Goal: Task Accomplishment & Management: Use online tool/utility

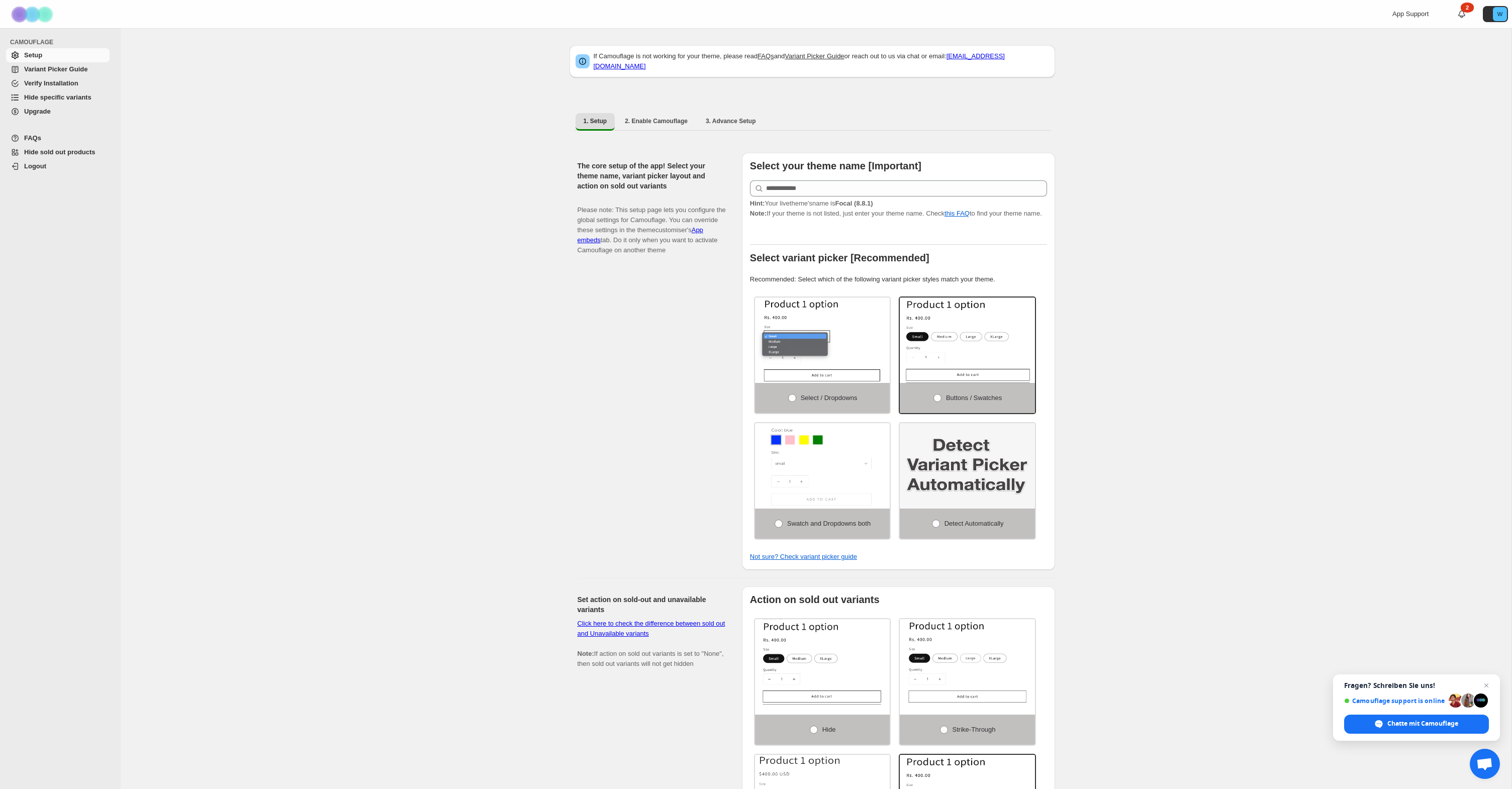
click at [54, 103] on link "Hide specific variants" at bounding box center [58, 97] width 103 height 14
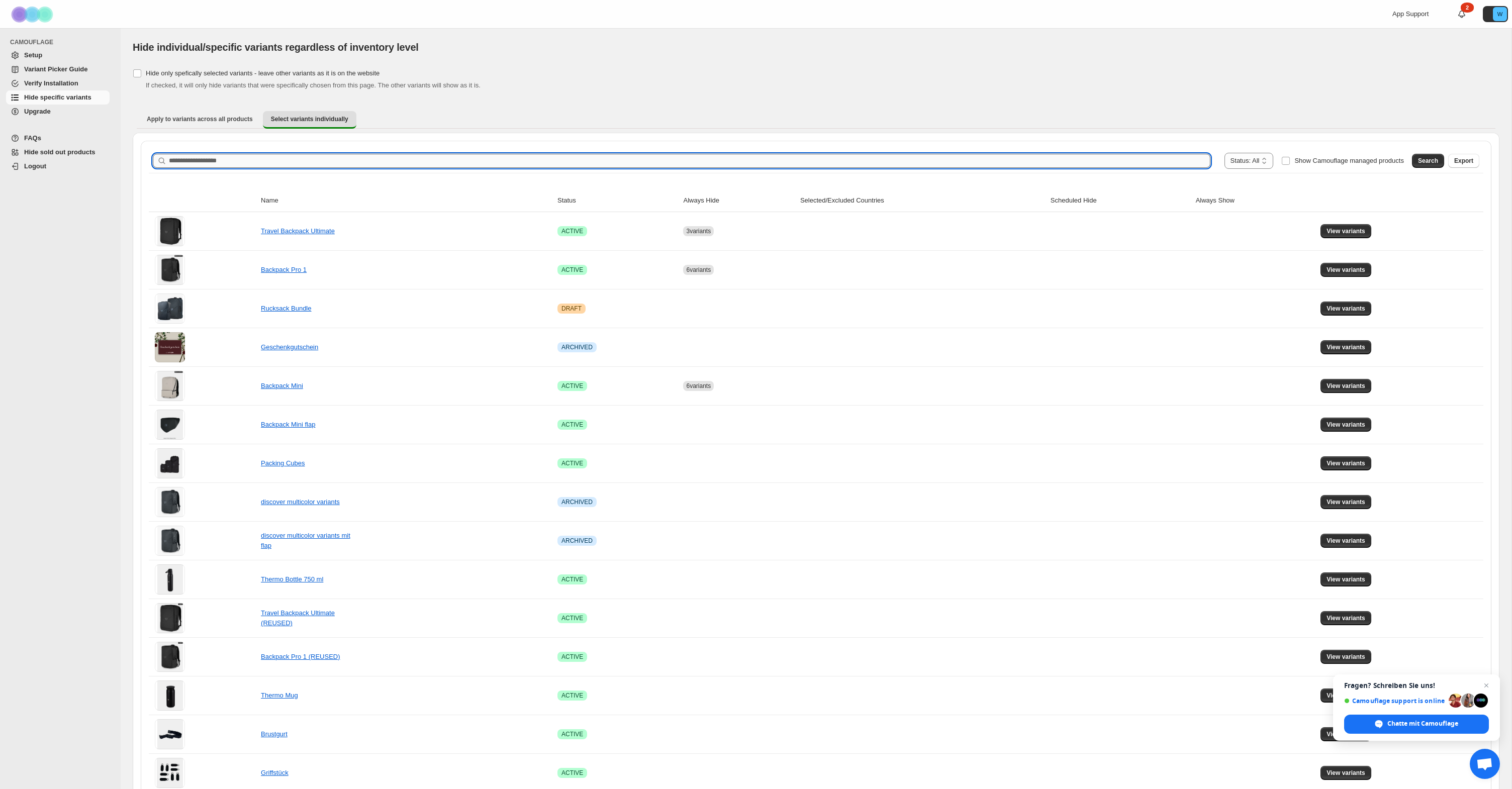
click at [248, 161] on input "Search product name" at bounding box center [690, 161] width 1041 height 14
type input "**********"
click at [1422, 159] on span "Search" at bounding box center [1428, 161] width 20 height 8
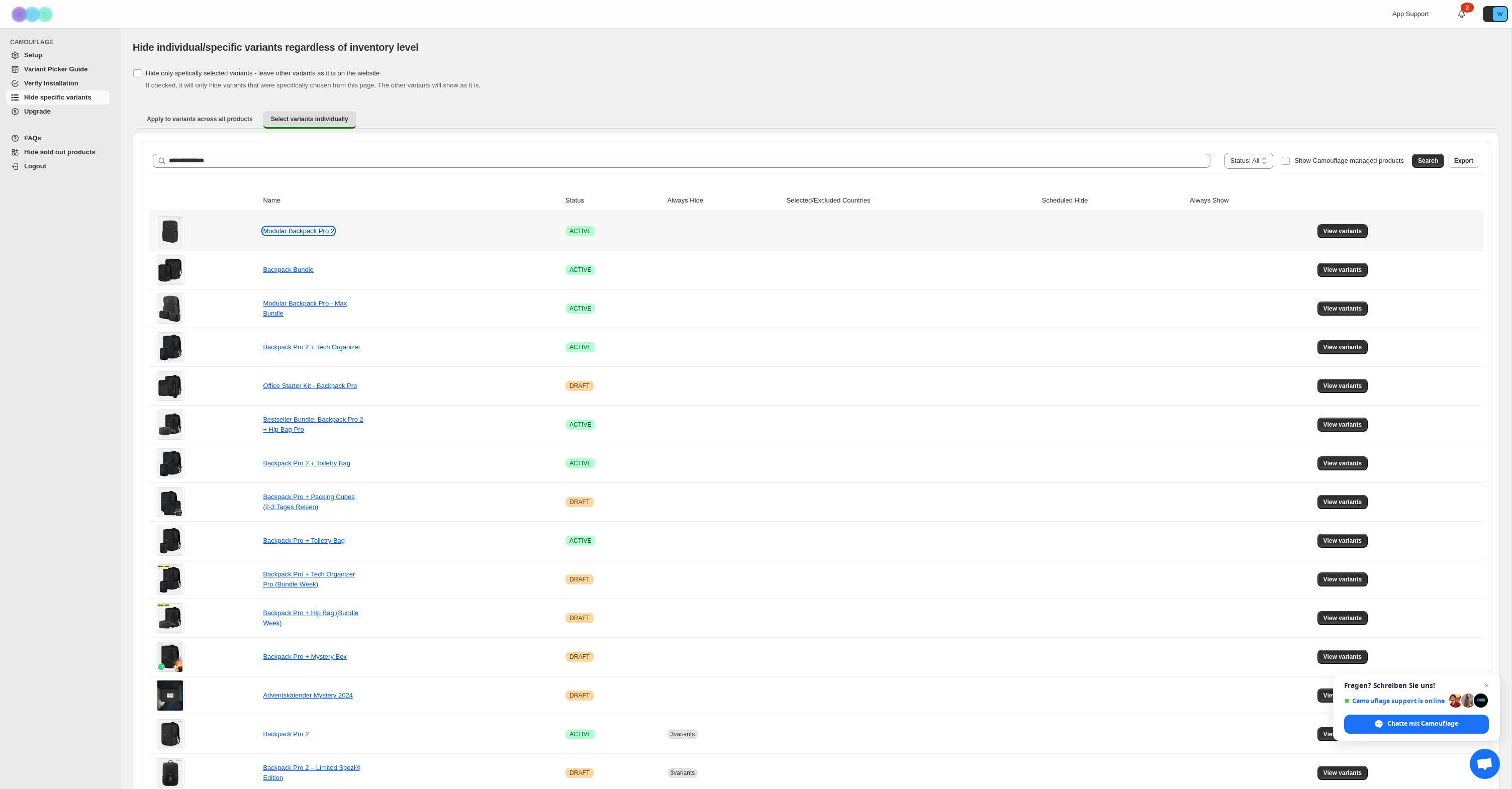
click at [306, 231] on link "Modular Backpack Pro 2" at bounding box center [299, 231] width 72 height 8
click at [1356, 231] on span "View variants" at bounding box center [1343, 231] width 39 height 8
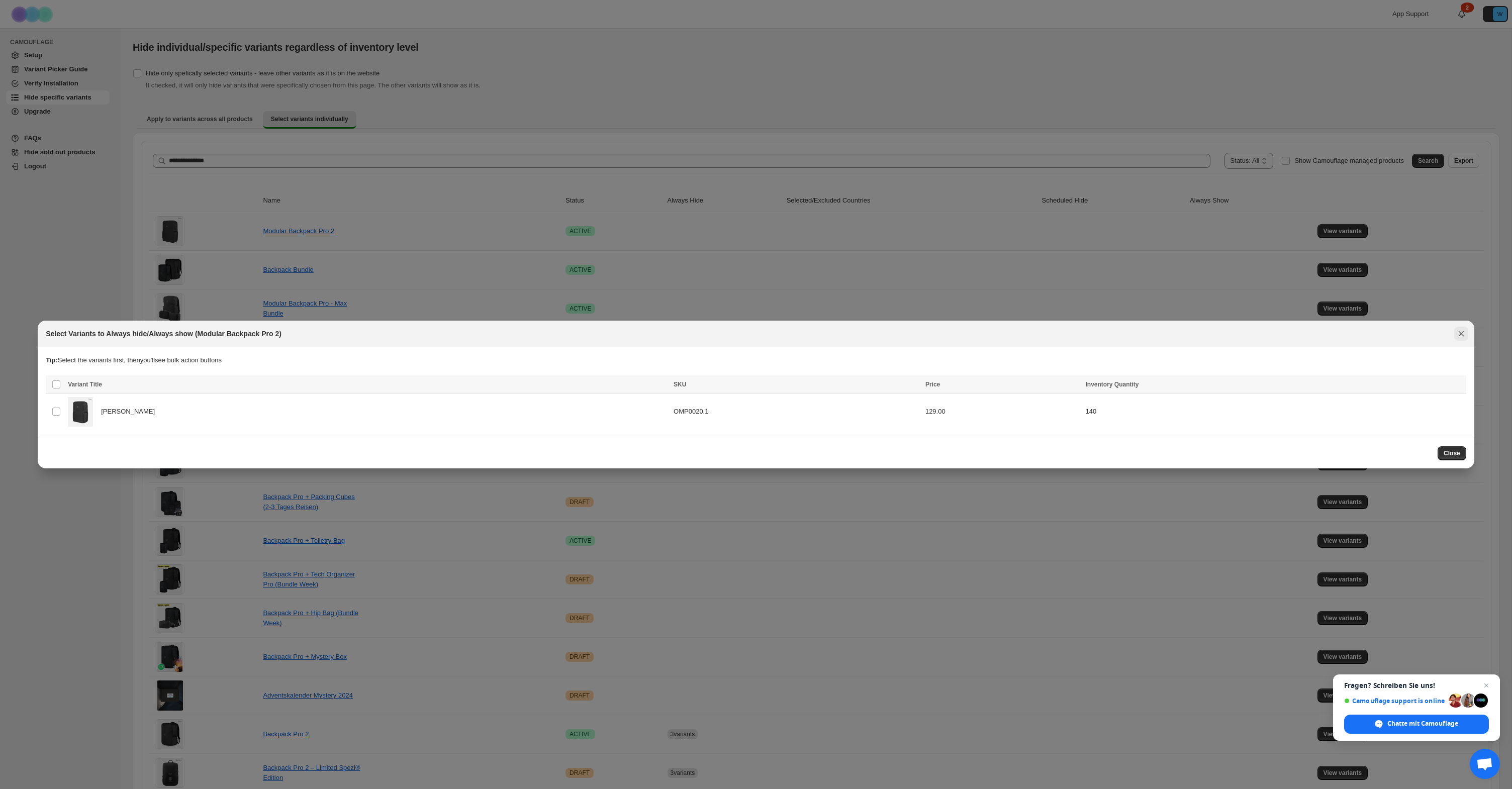
click at [1464, 333] on icon "Close" at bounding box center [1461, 333] width 10 height 10
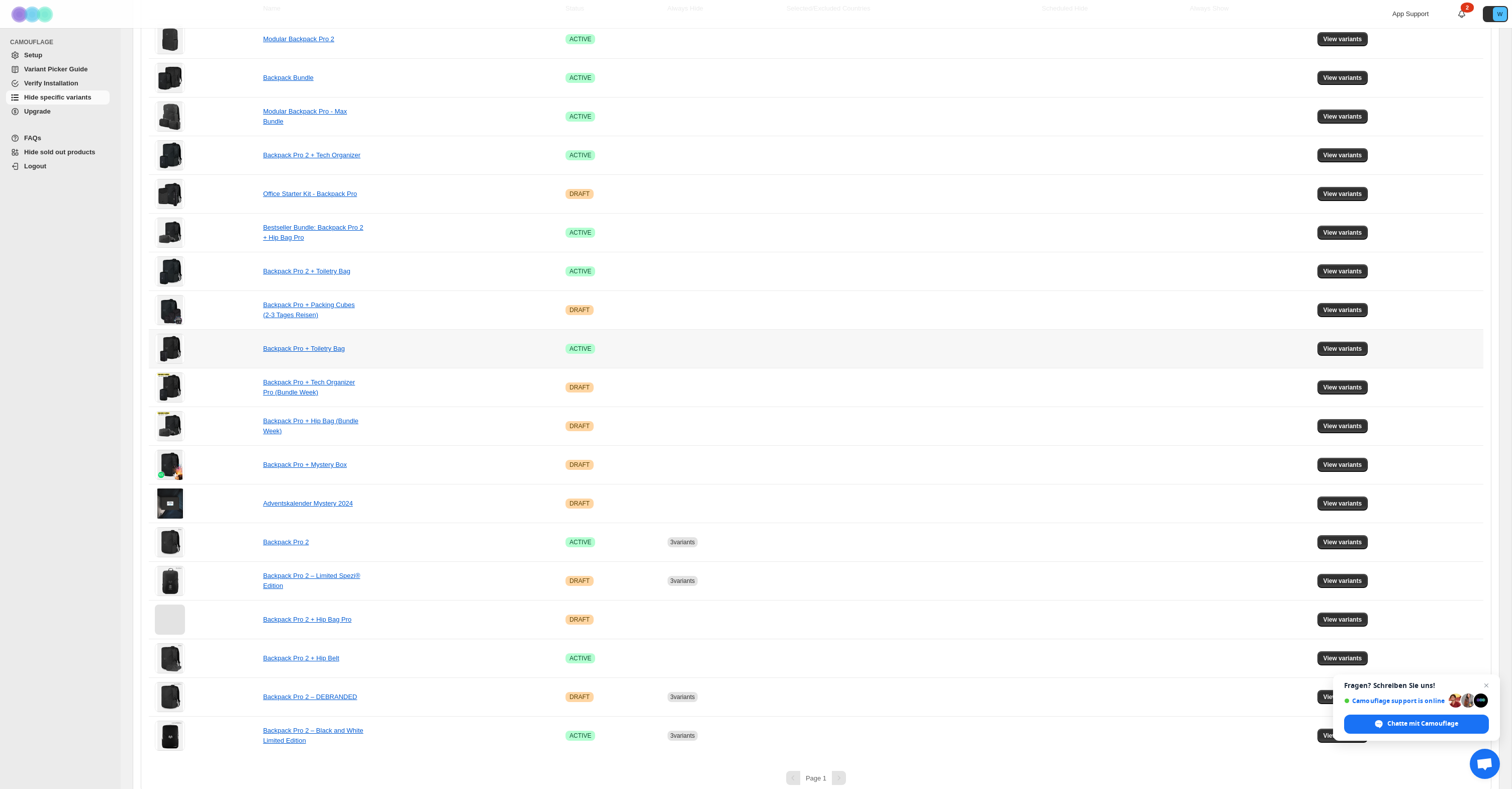
scroll to position [204, 0]
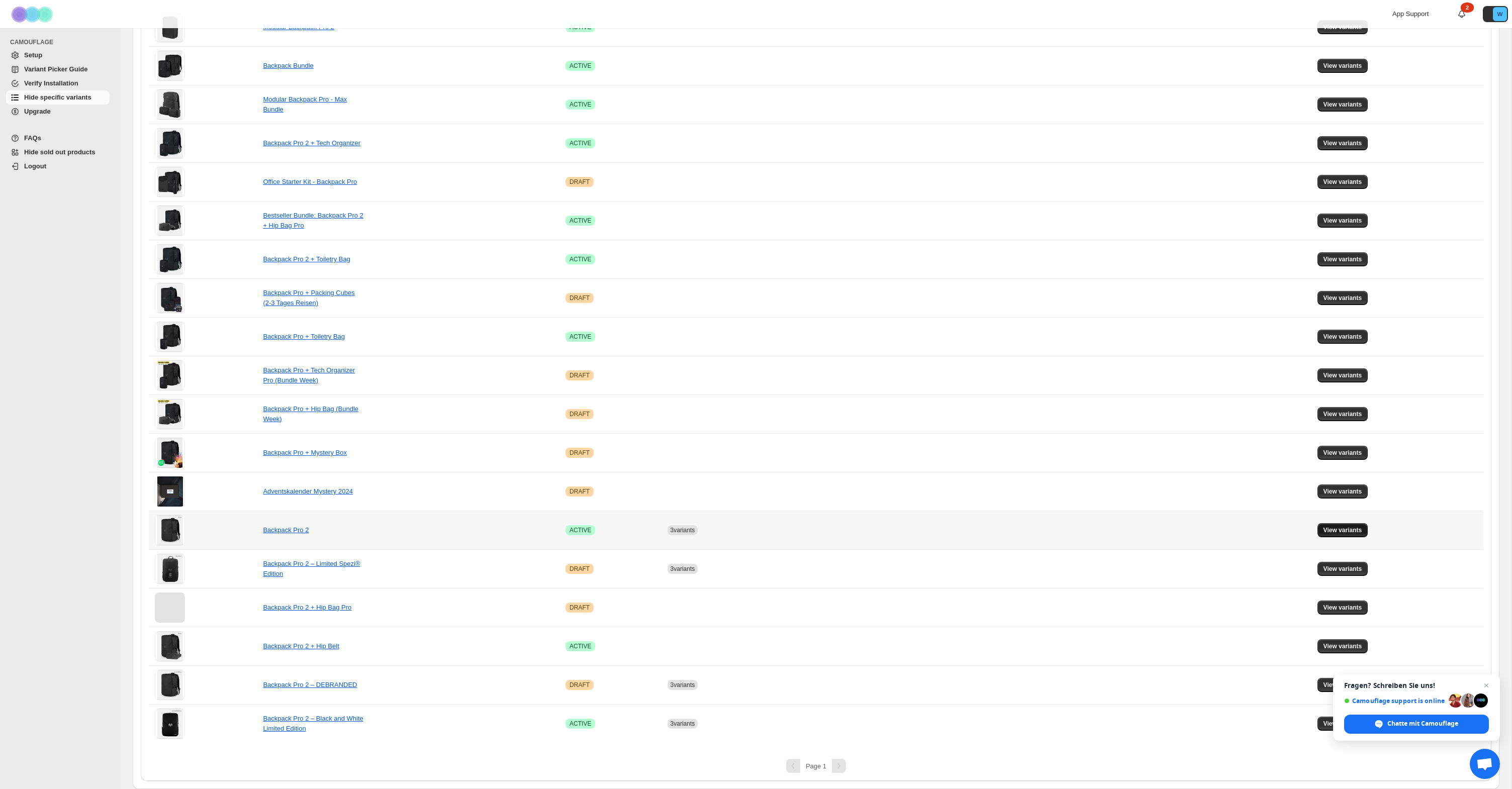
click at [1361, 533] on span "View variants" at bounding box center [1343, 530] width 39 height 8
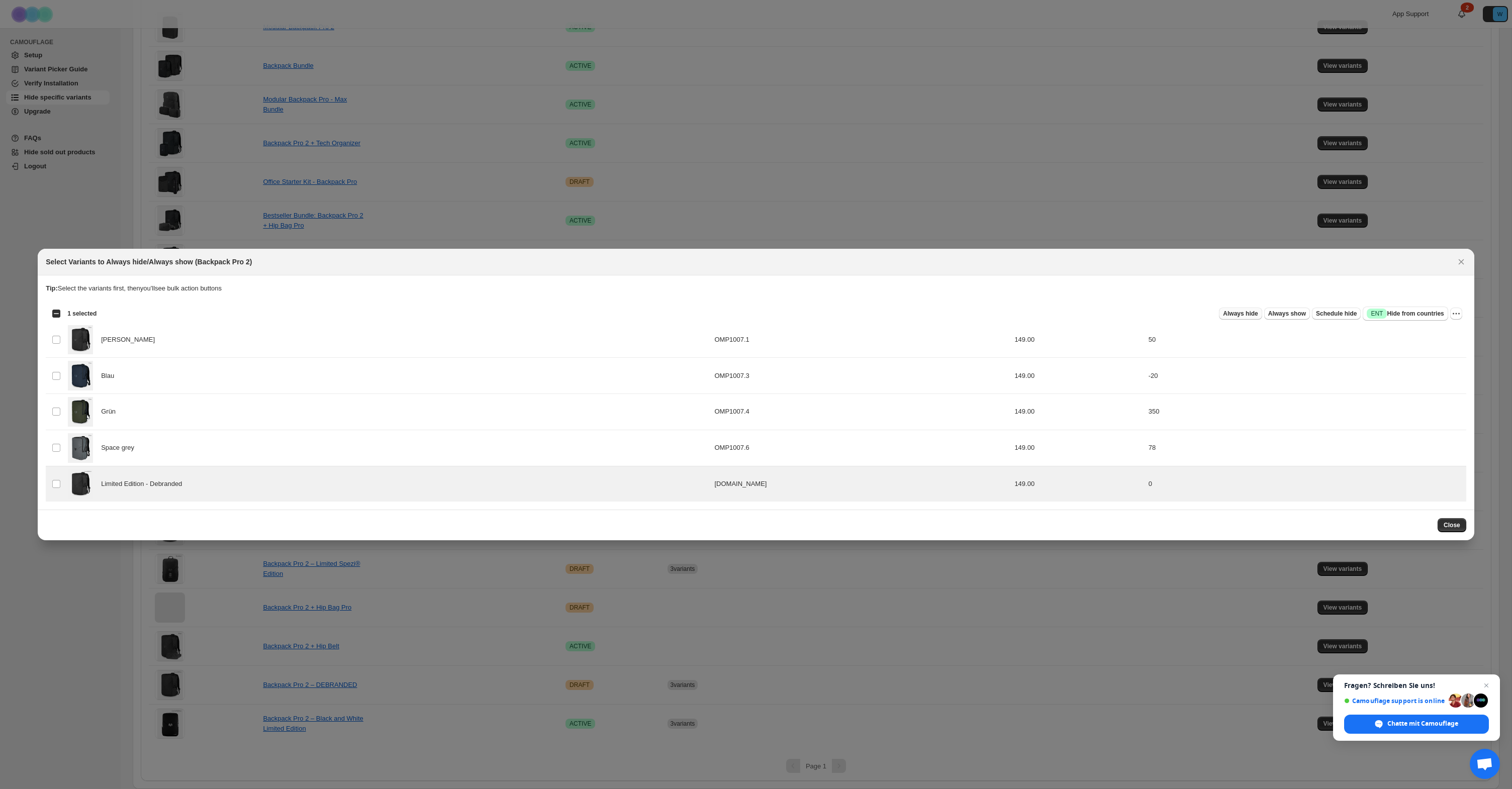
click at [1233, 317] on button "Always hide" at bounding box center [1240, 313] width 43 height 12
click at [1447, 527] on span "Close" at bounding box center [1452, 525] width 16 height 8
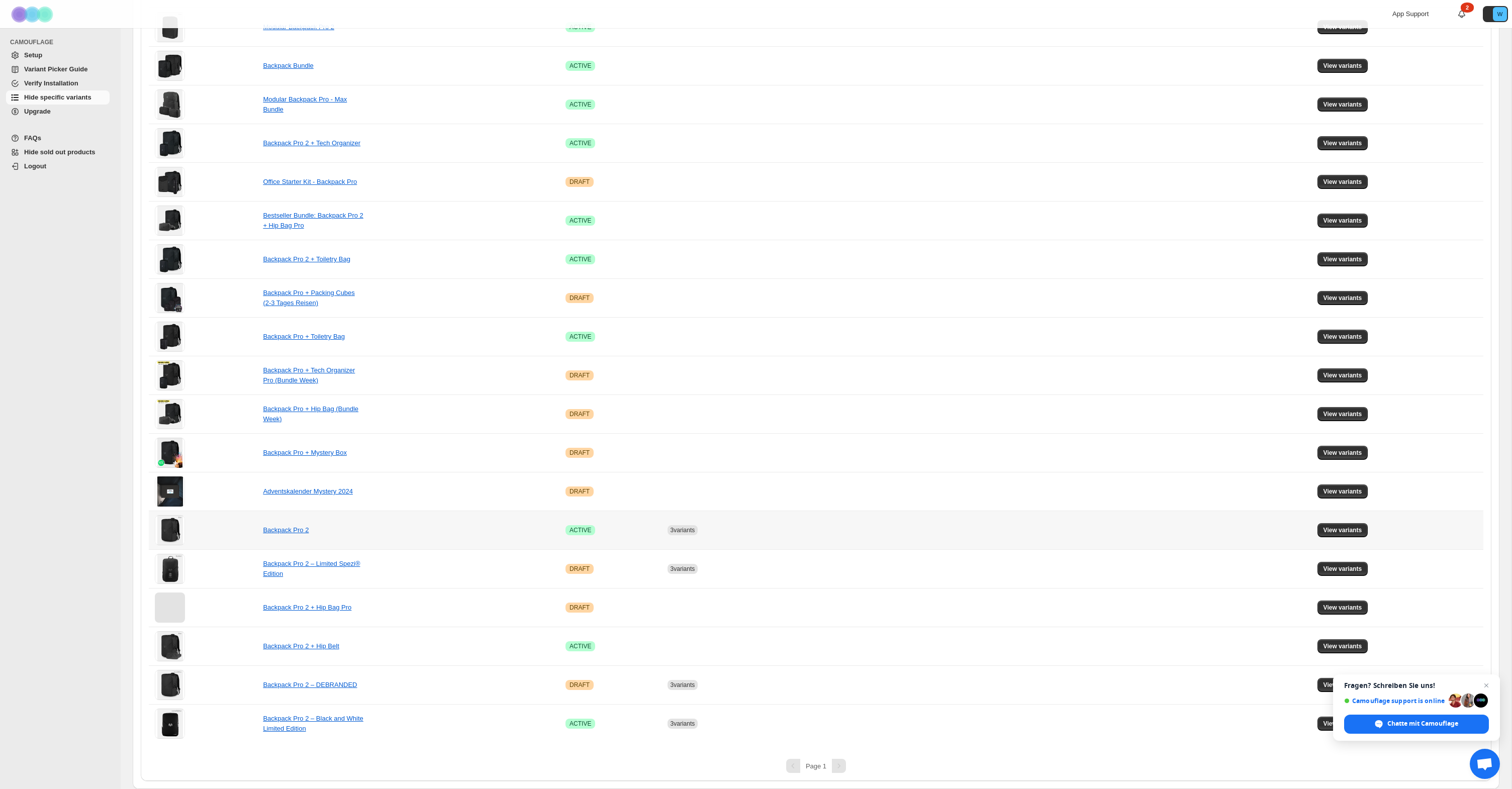
click at [680, 529] on span "3 variants" at bounding box center [683, 530] width 25 height 7
click at [1360, 531] on span "View variants" at bounding box center [1343, 530] width 39 height 8
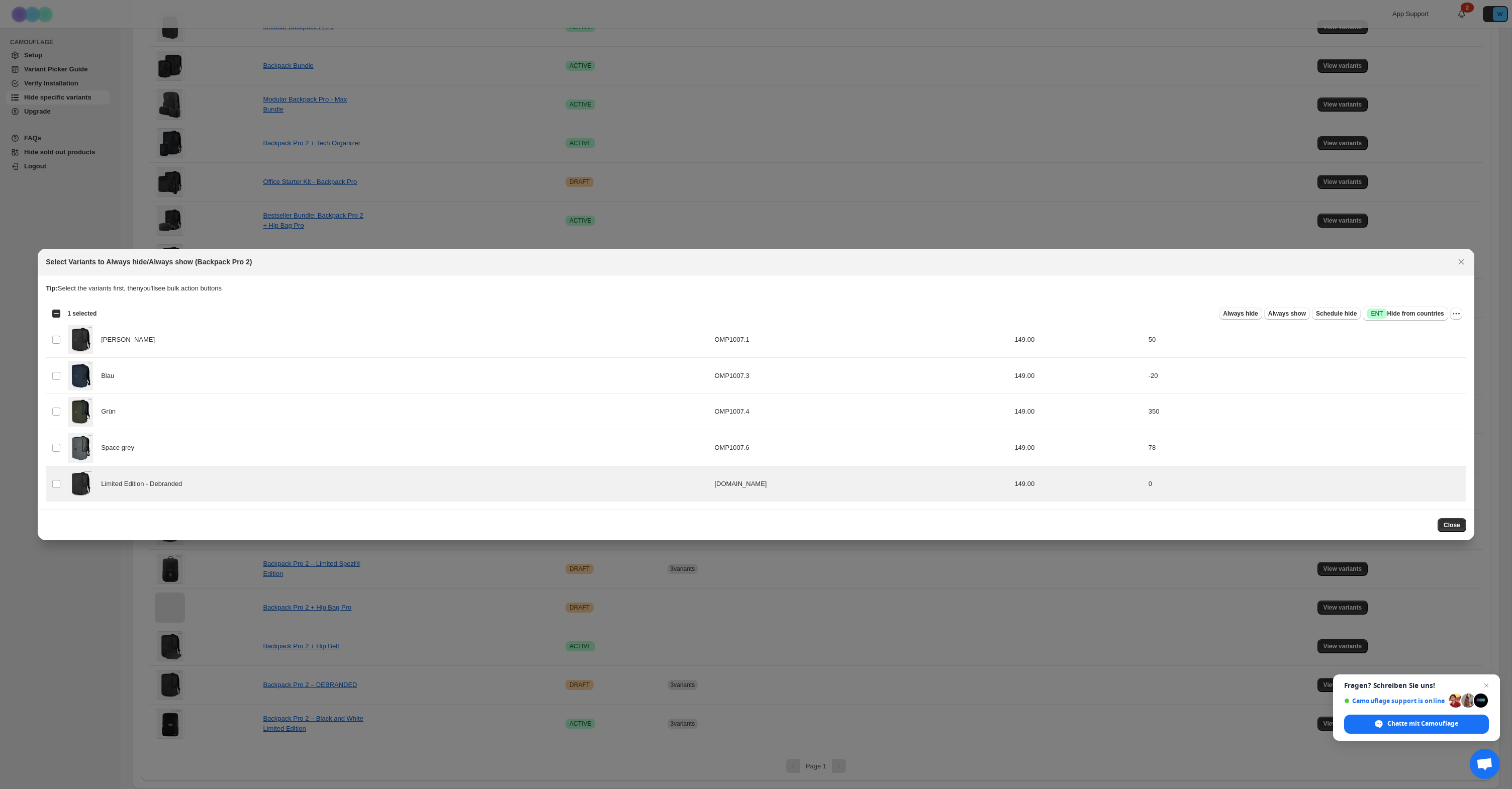
click at [1243, 317] on span "Always hide" at bounding box center [1240, 314] width 35 height 8
click at [692, 364] on span "You have reached a limit of hiding specific variants in 5 products. Please upgr…" at bounding box center [755, 368] width 203 height 18
click at [873, 367] on icon "button" at bounding box center [870, 368] width 10 height 10
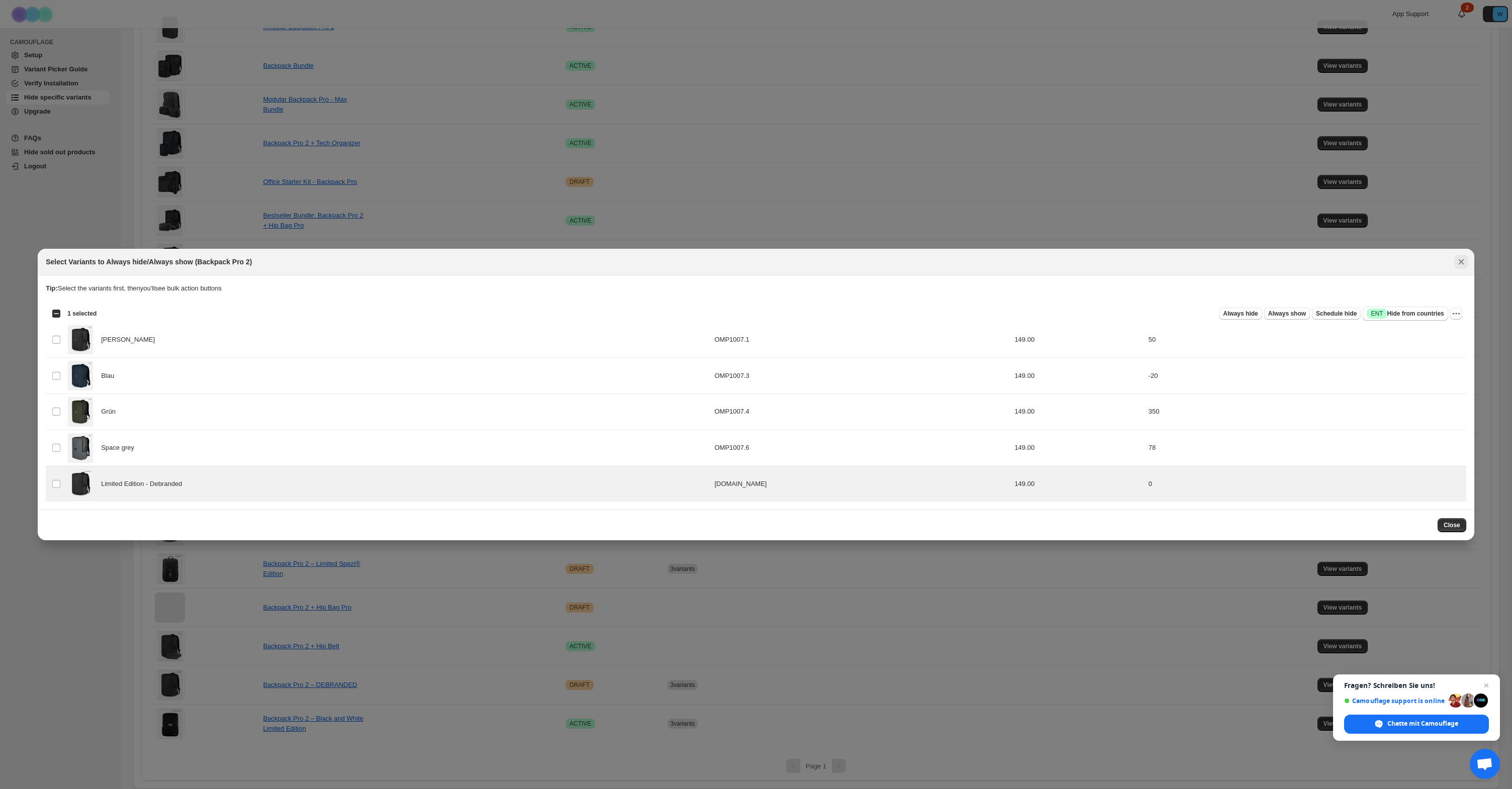
click at [1460, 257] on icon "Close" at bounding box center [1461, 262] width 10 height 10
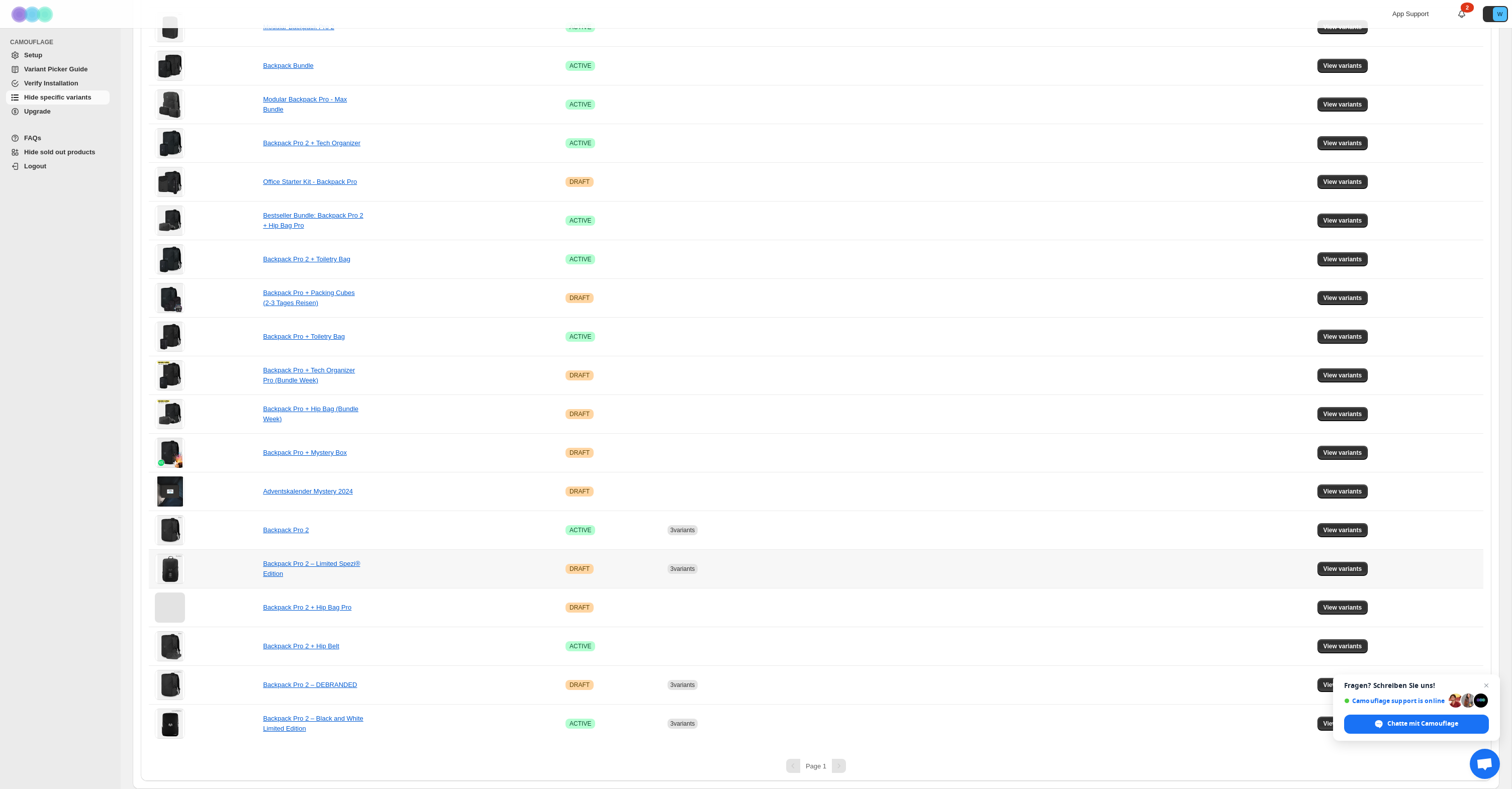
scroll to position [0, 0]
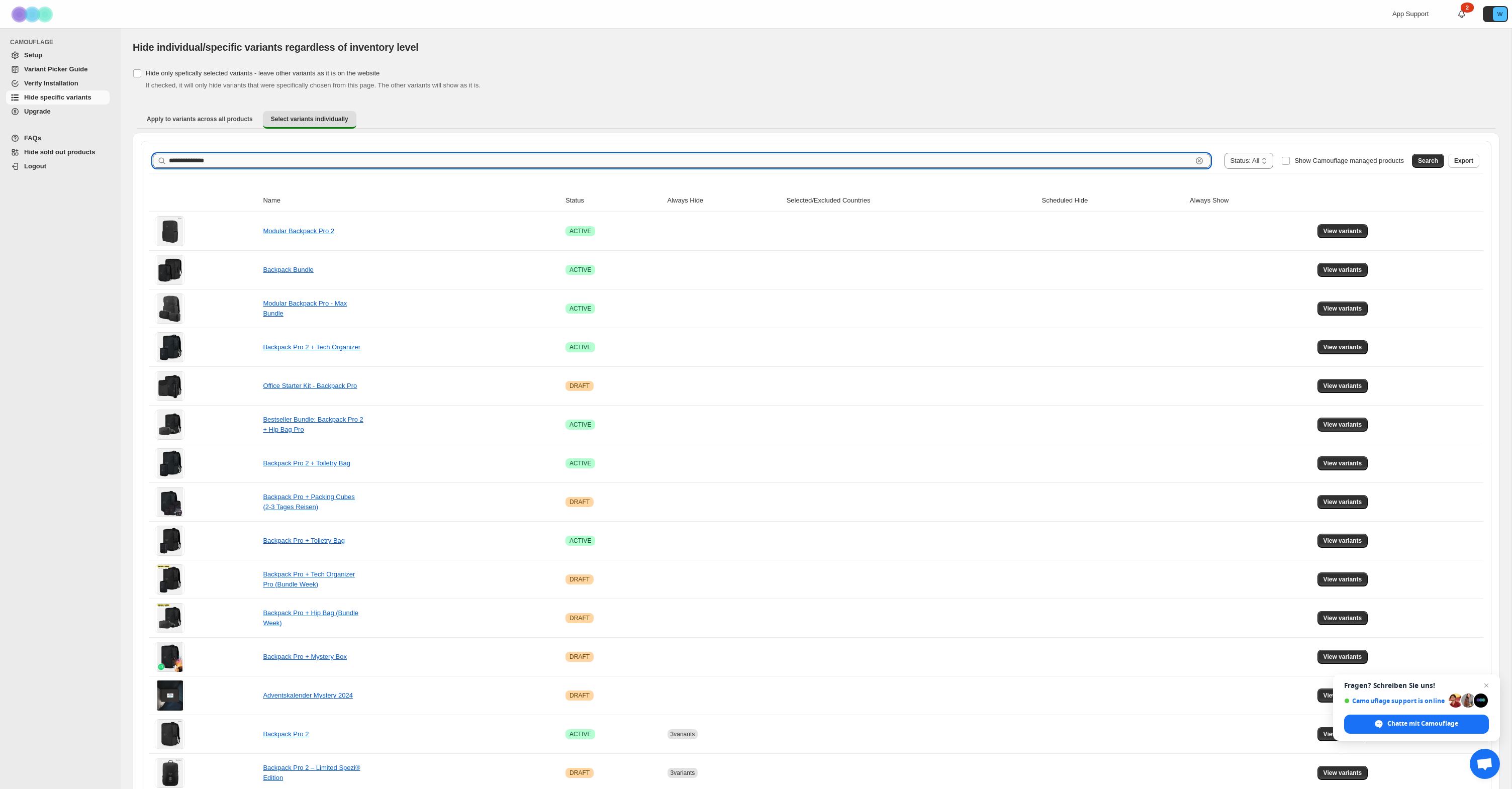
click at [198, 164] on input "**********" at bounding box center [681, 161] width 1024 height 14
click at [798, 201] on th "Selected/Excluded Countries" at bounding box center [911, 201] width 255 height 23
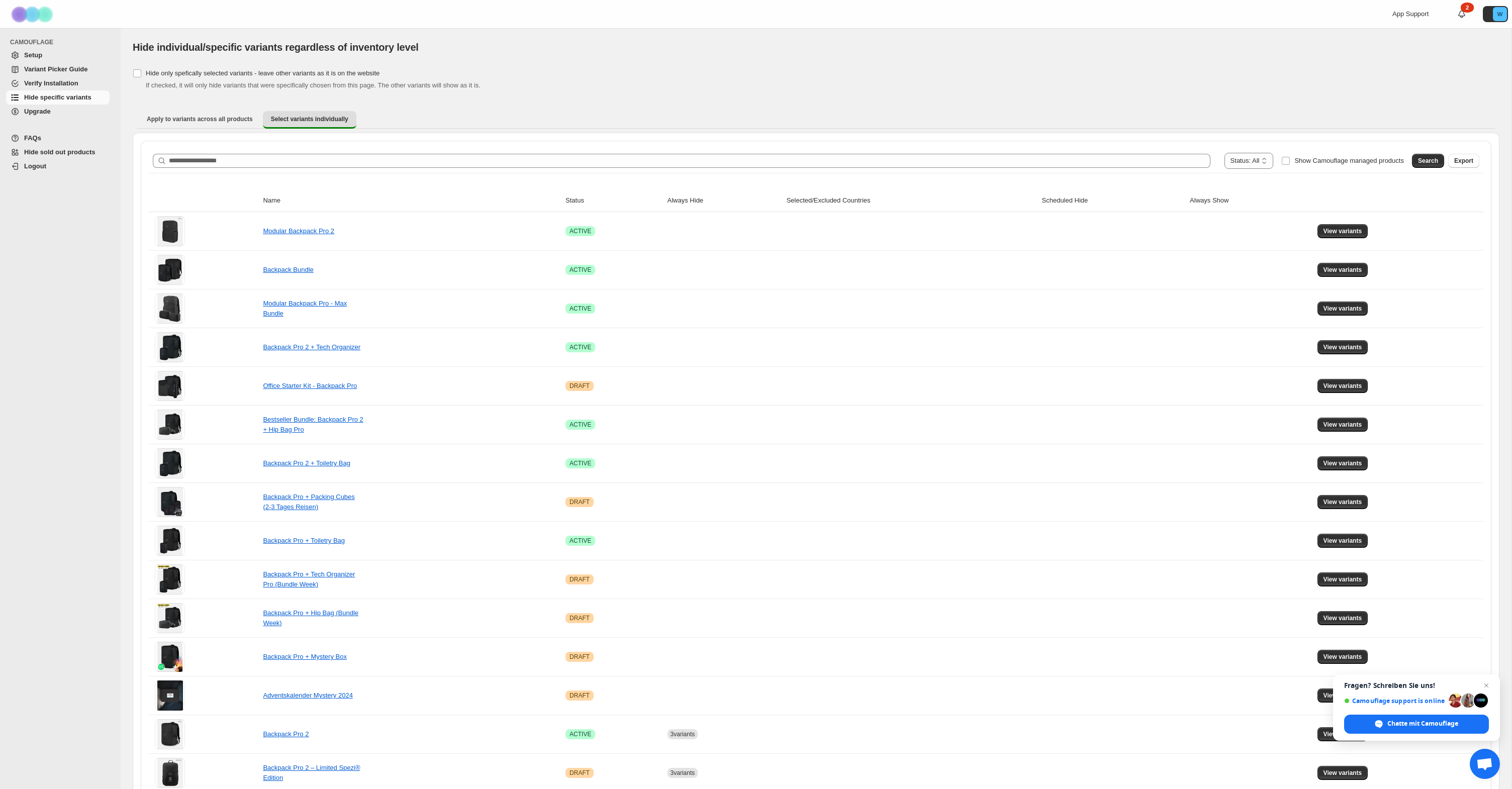
click at [676, 192] on th "Always Hide" at bounding box center [724, 201] width 119 height 23
click at [1408, 158] on div "Search Export" at bounding box center [1444, 158] width 72 height 20
click at [1420, 162] on span "Search" at bounding box center [1428, 161] width 20 height 8
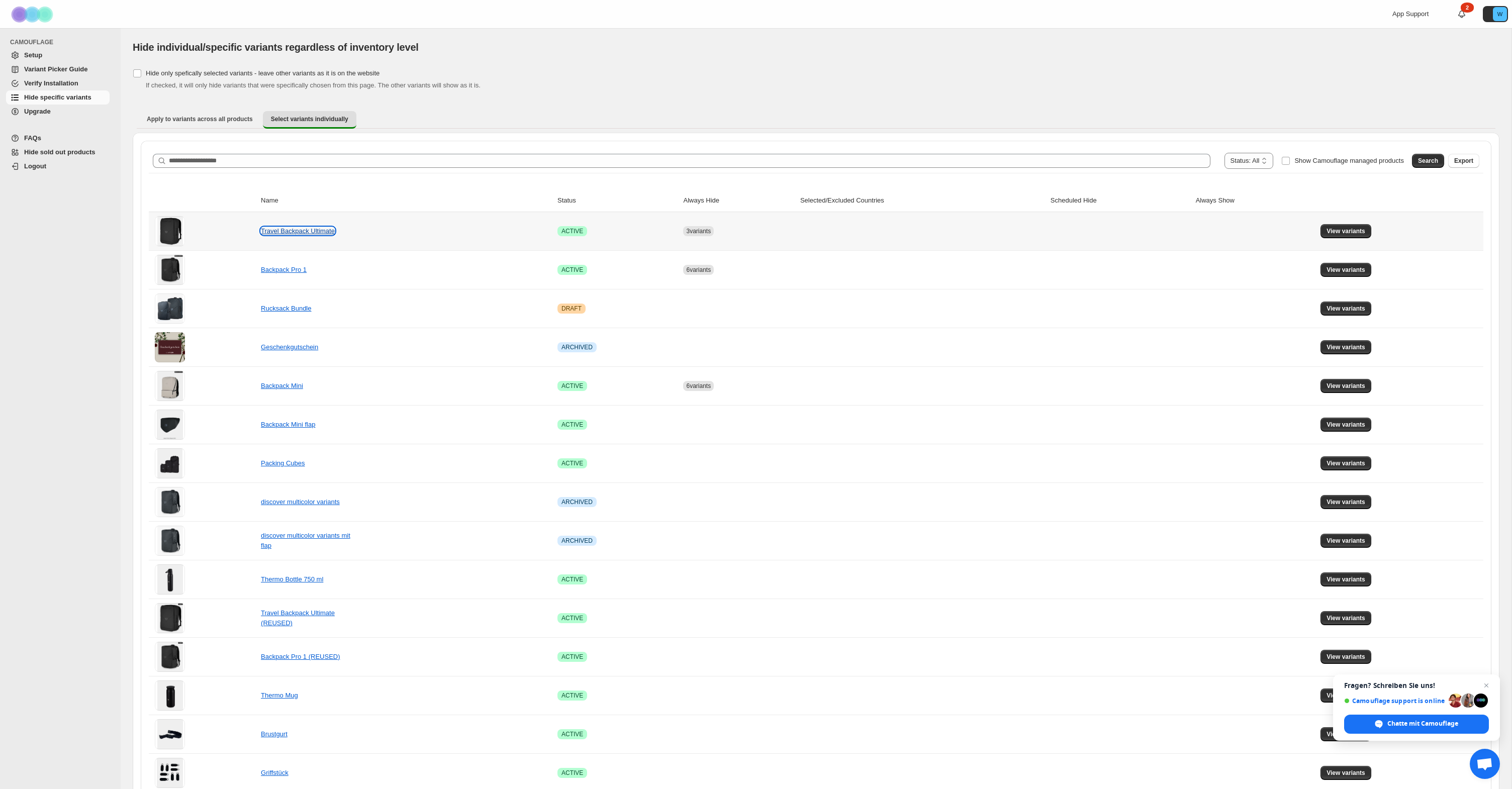
click at [296, 234] on link "Travel Backpack Ultimate" at bounding box center [298, 231] width 74 height 8
click at [1351, 229] on span "View variants" at bounding box center [1346, 231] width 39 height 8
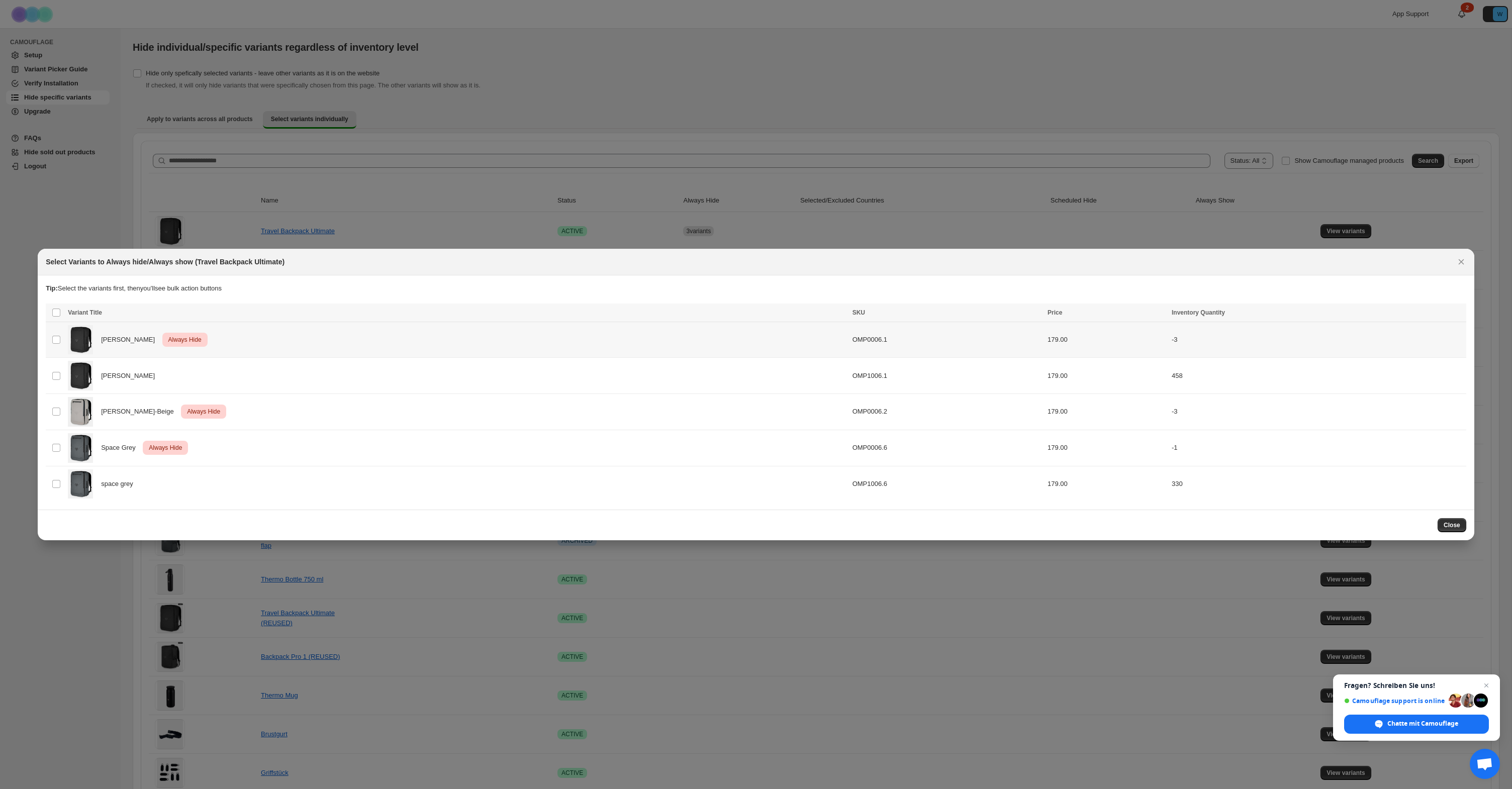
click at [166, 339] on span "Always Hide" at bounding box center [184, 340] width 37 height 12
click at [52, 412] on span ":r1u:" at bounding box center [56, 411] width 9 height 9
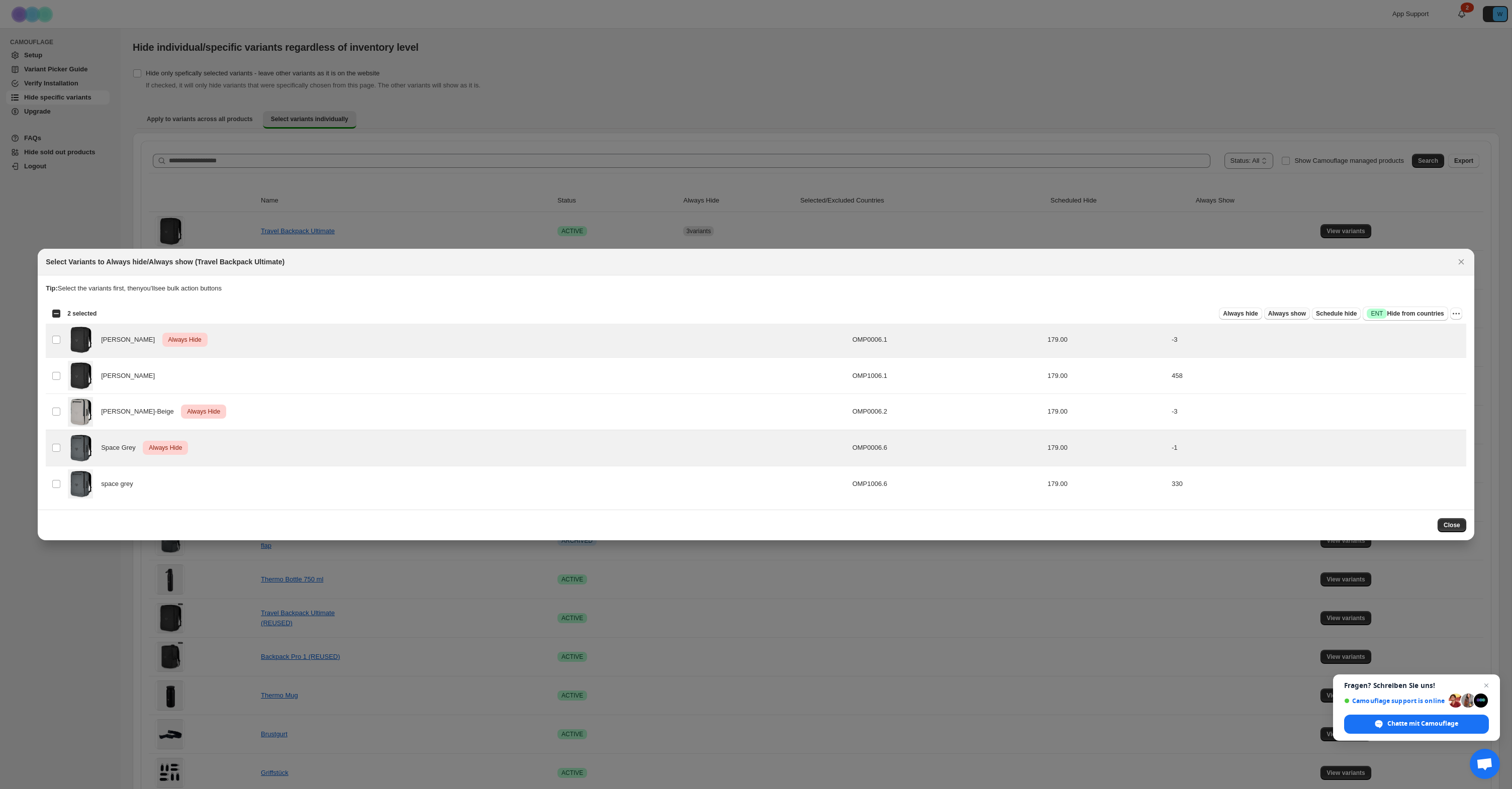
click at [1288, 316] on span "Always show" at bounding box center [1287, 314] width 38 height 8
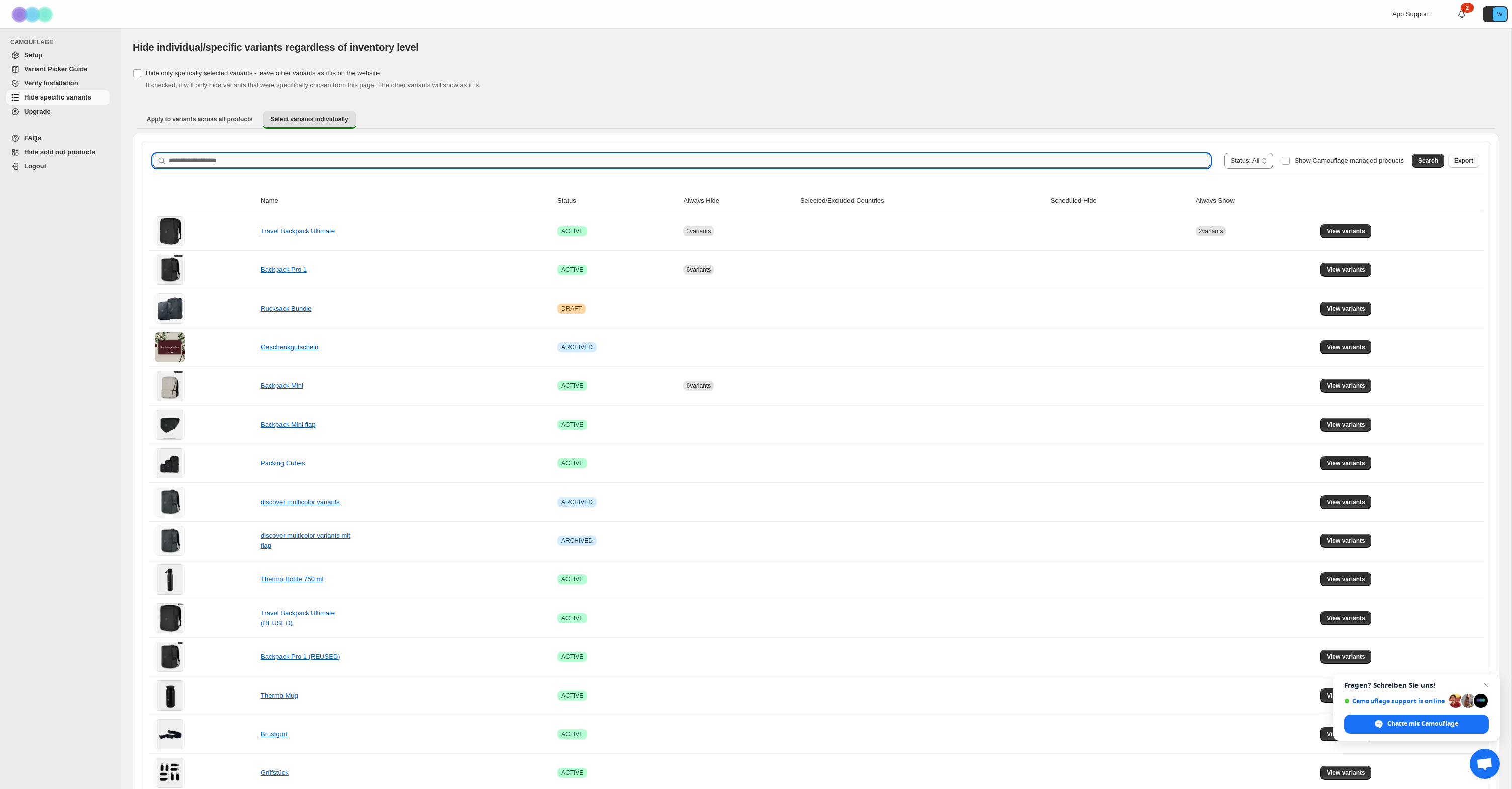
click at [247, 165] on input "Search product name" at bounding box center [690, 161] width 1041 height 14
type input "**********"
click at [1426, 157] on span "Search" at bounding box center [1428, 161] width 20 height 8
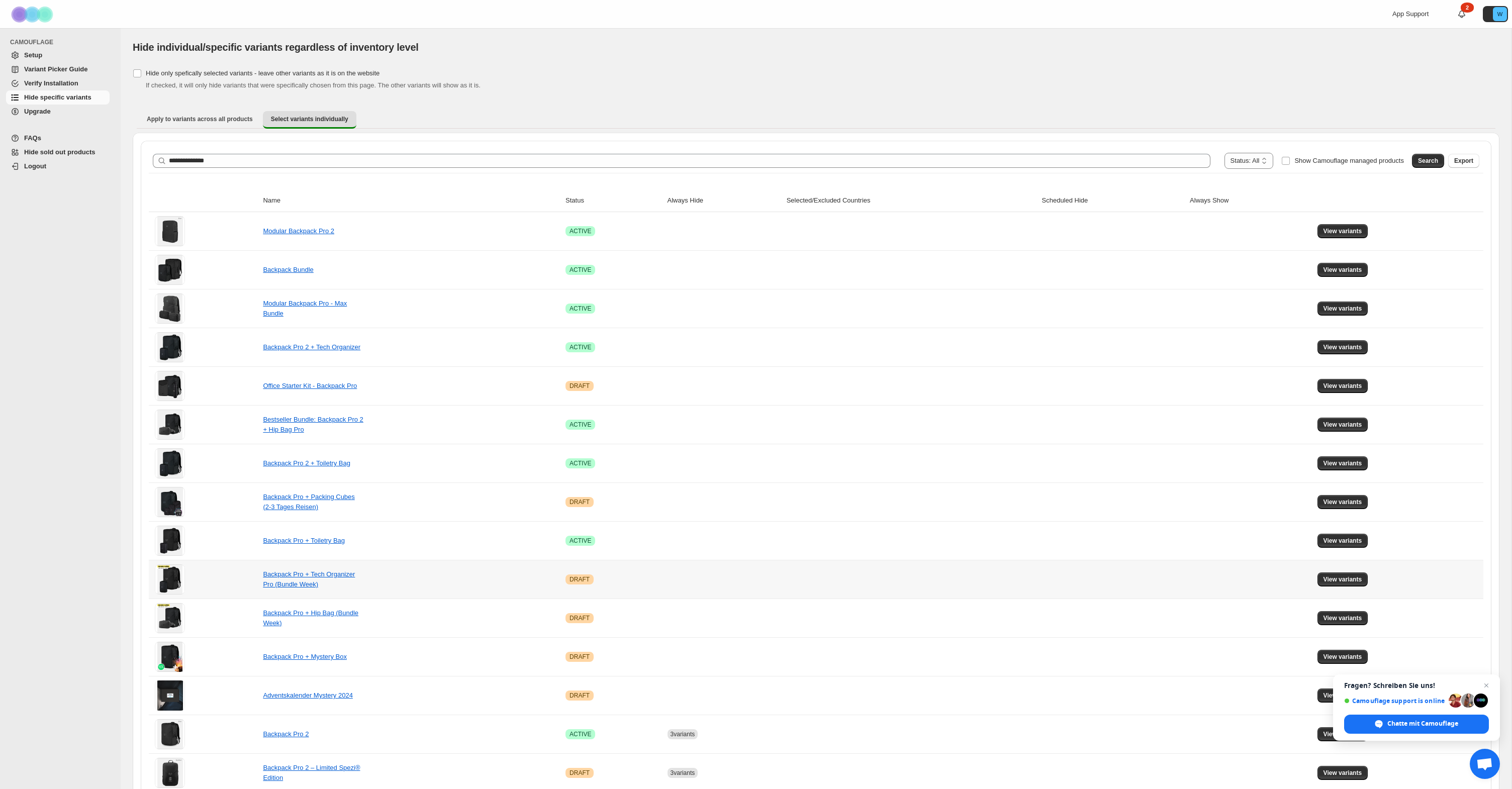
scroll to position [6, 0]
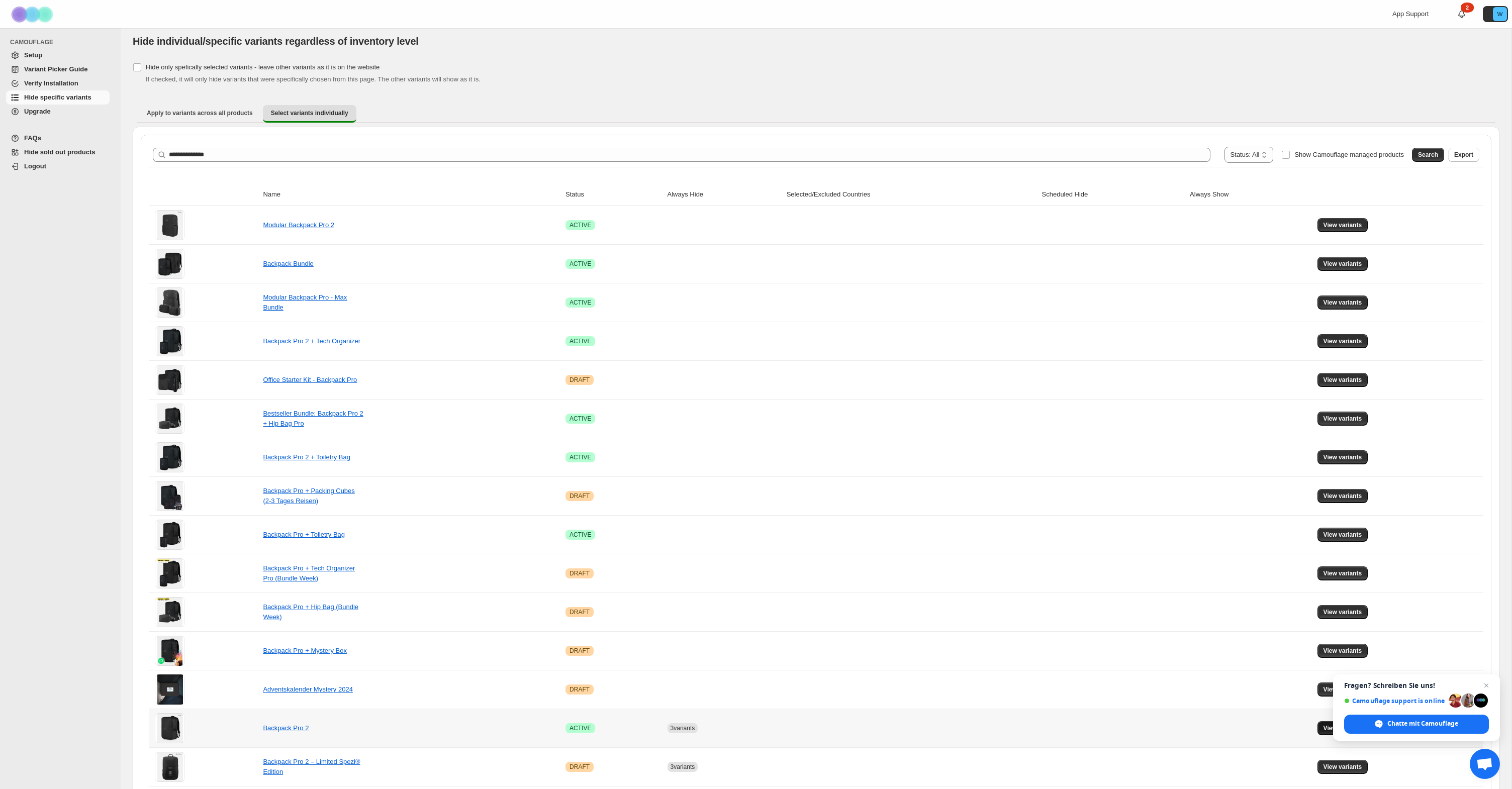
click at [1322, 724] on button "View variants" at bounding box center [1343, 728] width 50 height 14
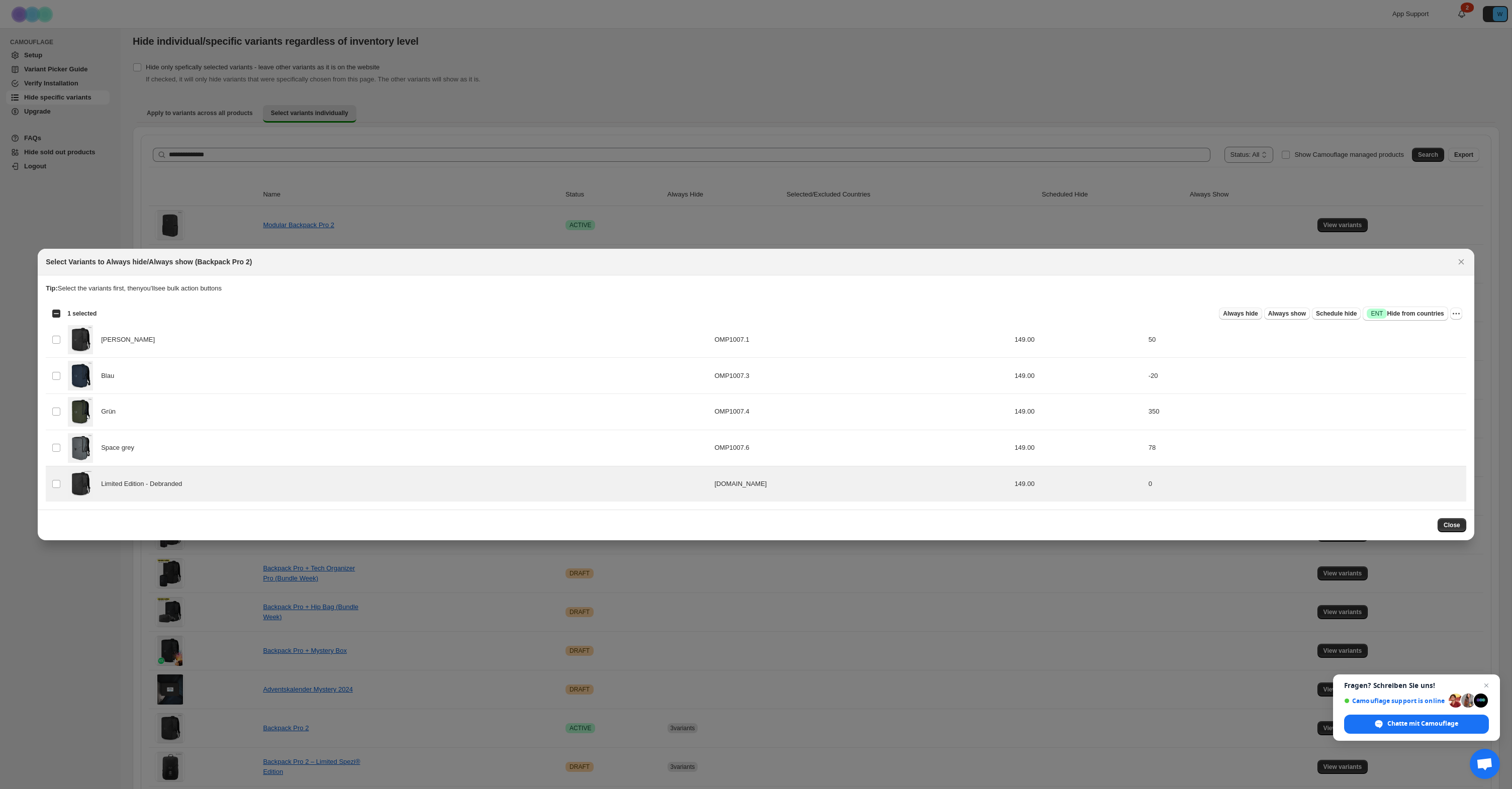
click at [1248, 313] on span "Always hide" at bounding box center [1240, 314] width 35 height 8
click at [768, 365] on span "You have reached a limit of hiding specific variants in 5 products. Please upgr…" at bounding box center [755, 368] width 203 height 18
click at [1240, 312] on span "Always hide" at bounding box center [1240, 314] width 35 height 8
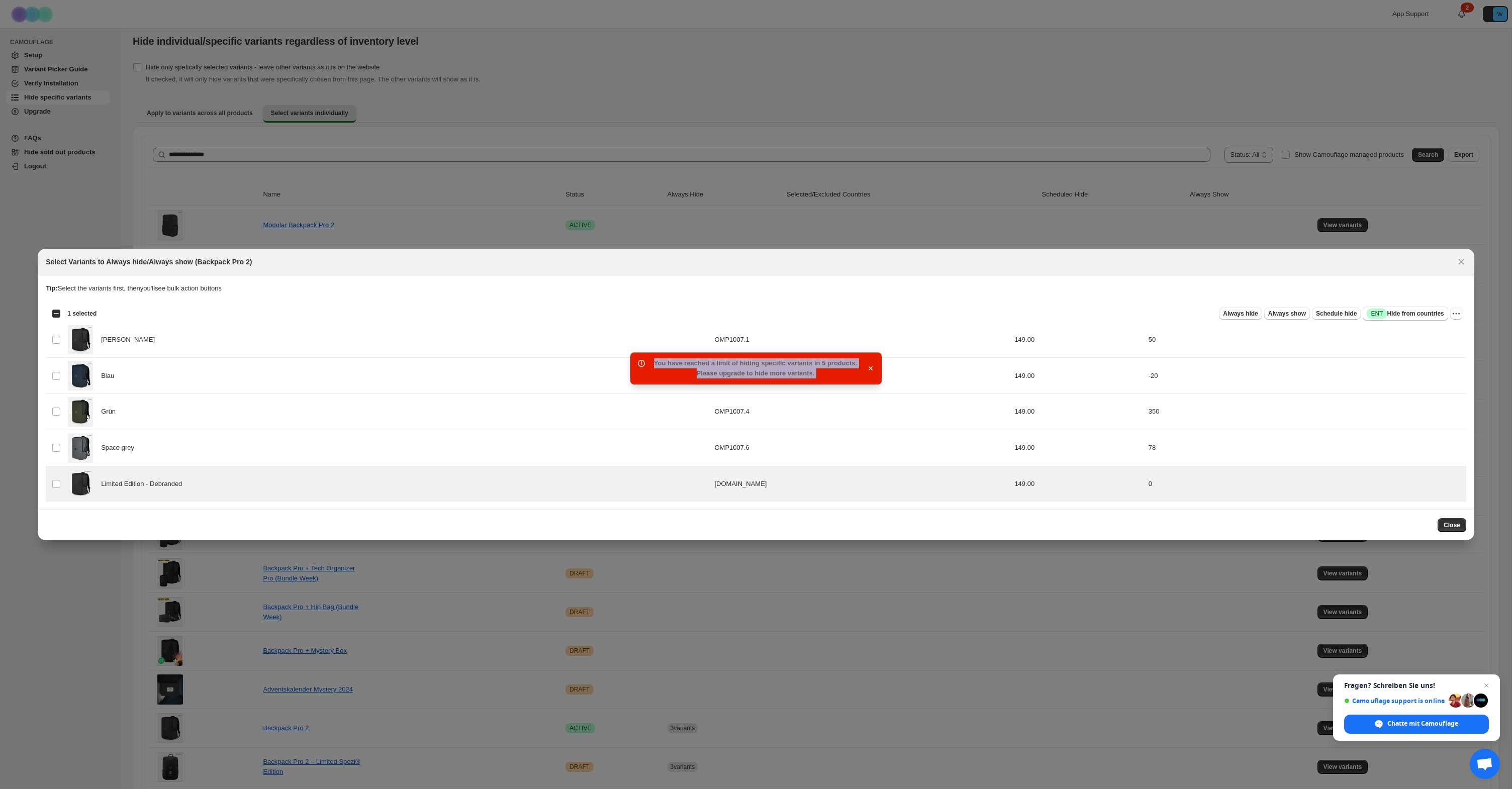
click at [1240, 312] on span "Always hide" at bounding box center [1240, 314] width 35 height 8
click at [1462, 261] on icon "Close" at bounding box center [1461, 262] width 10 height 10
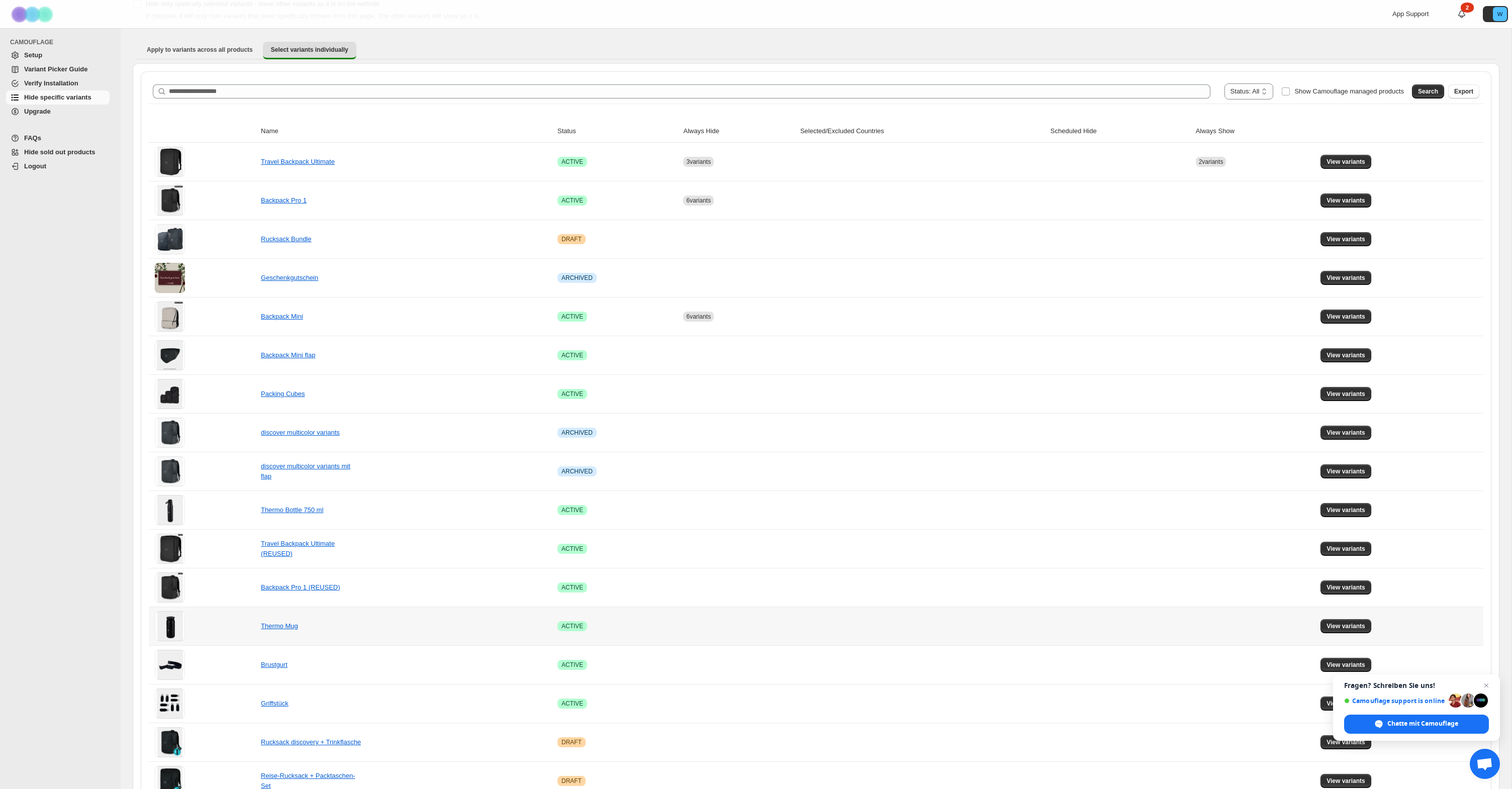
scroll to position [18, 0]
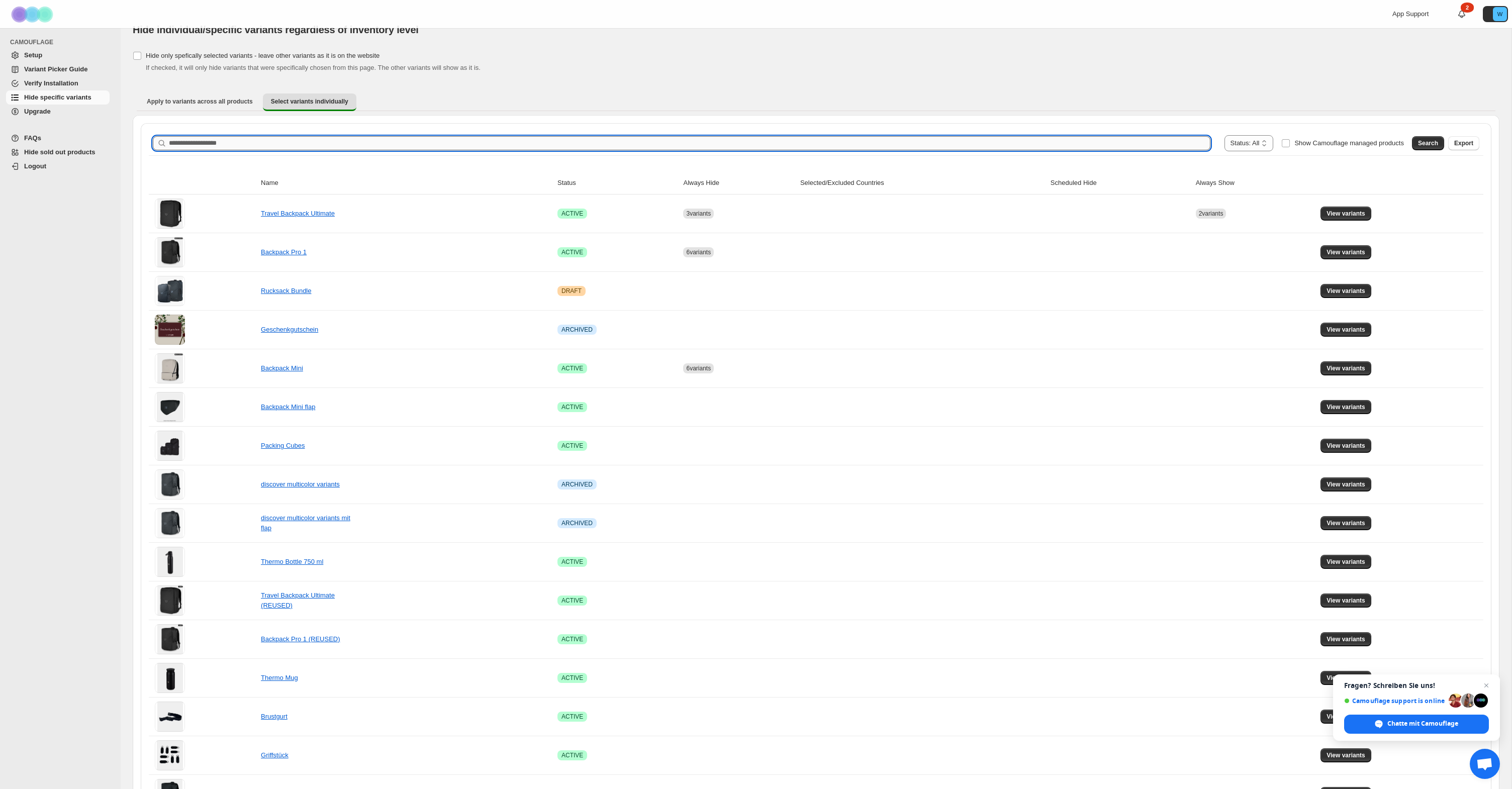
click at [950, 147] on input "Search product name" at bounding box center [690, 143] width 1041 height 14
type input "**********"
click at [1426, 139] on button "Search" at bounding box center [1428, 143] width 32 height 14
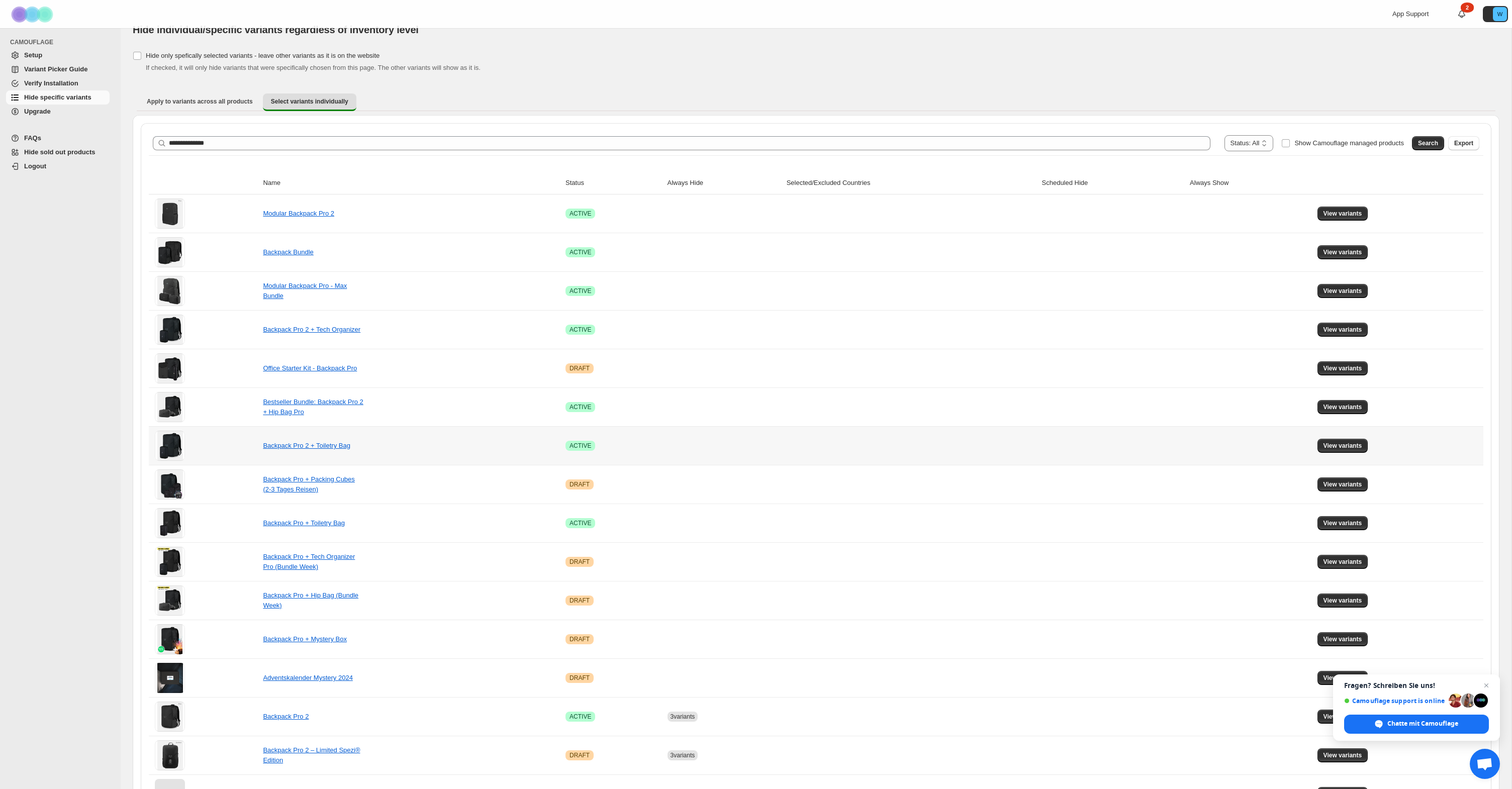
scroll to position [204, 0]
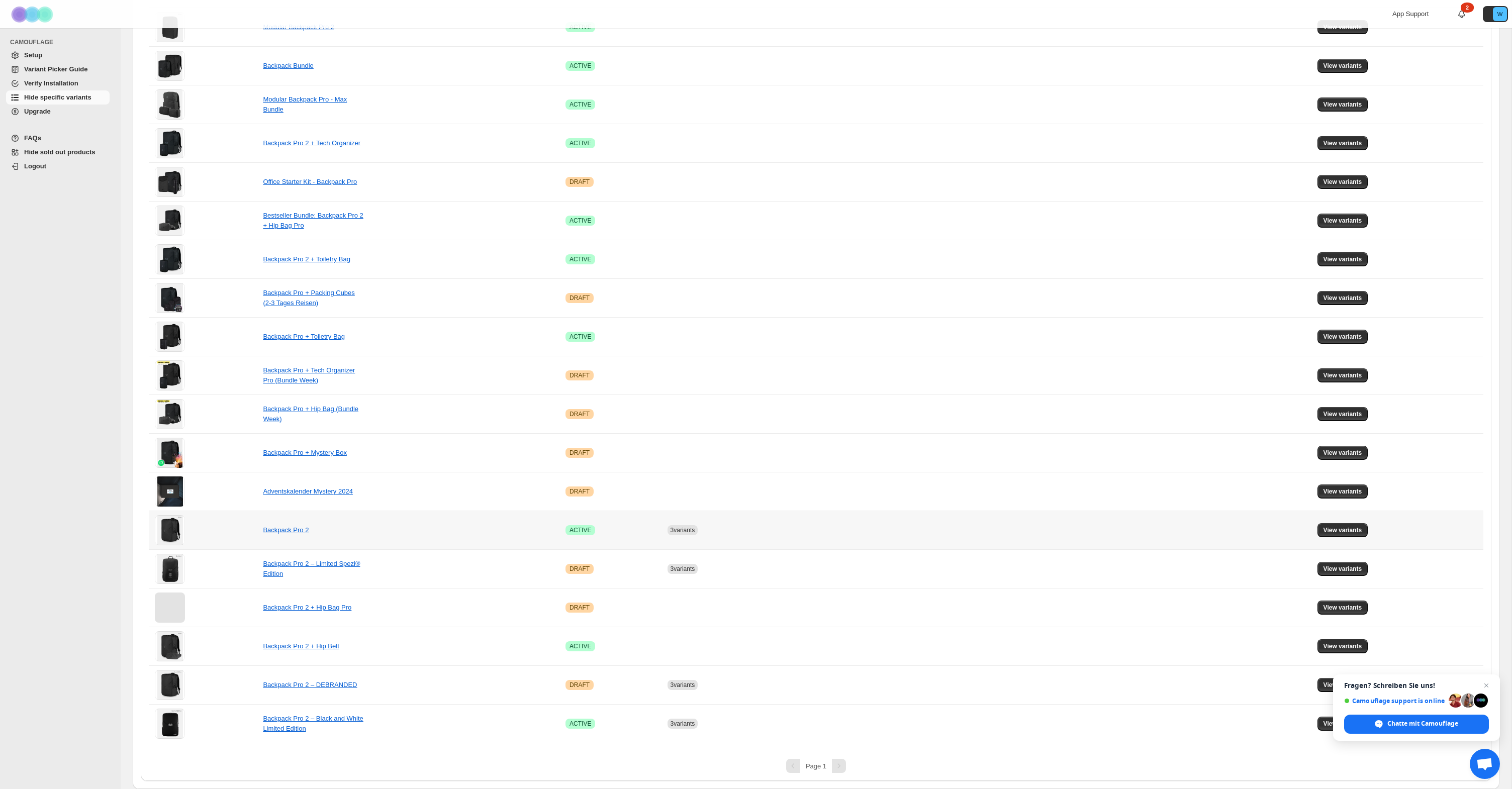
click at [670, 529] on span "3 variants" at bounding box center [683, 530] width 25 height 7
click at [670, 530] on span "3 variants" at bounding box center [683, 530] width 25 height 7
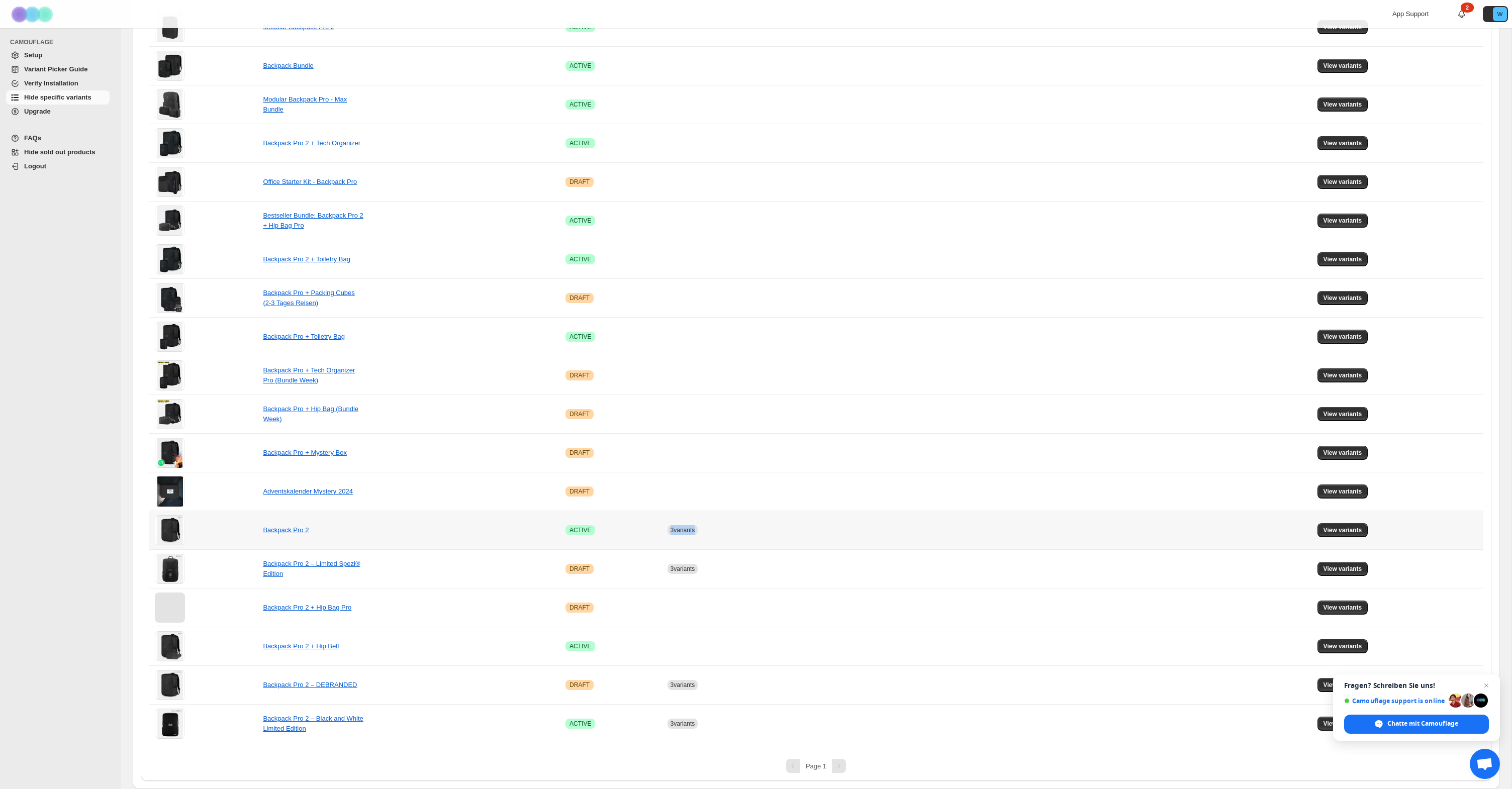
click at [670, 530] on span "3 variants" at bounding box center [683, 530] width 25 height 7
click at [1344, 533] on span "View variants" at bounding box center [1343, 530] width 39 height 8
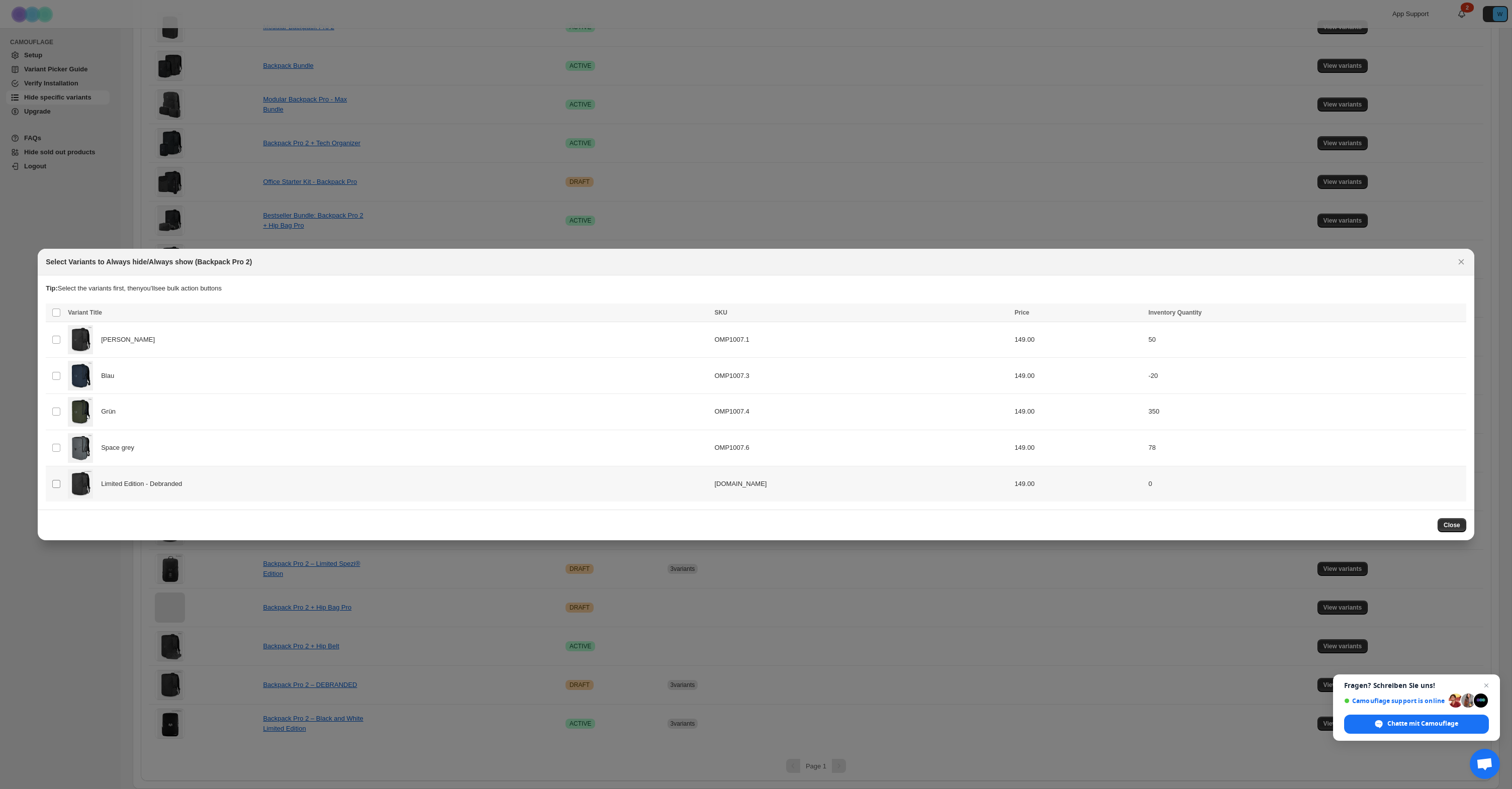
click at [60, 485] on span ":r6:" at bounding box center [56, 483] width 9 height 9
click at [1240, 317] on span "Always hide" at bounding box center [1240, 314] width 35 height 8
click at [1285, 313] on span "Always show" at bounding box center [1287, 314] width 38 height 8
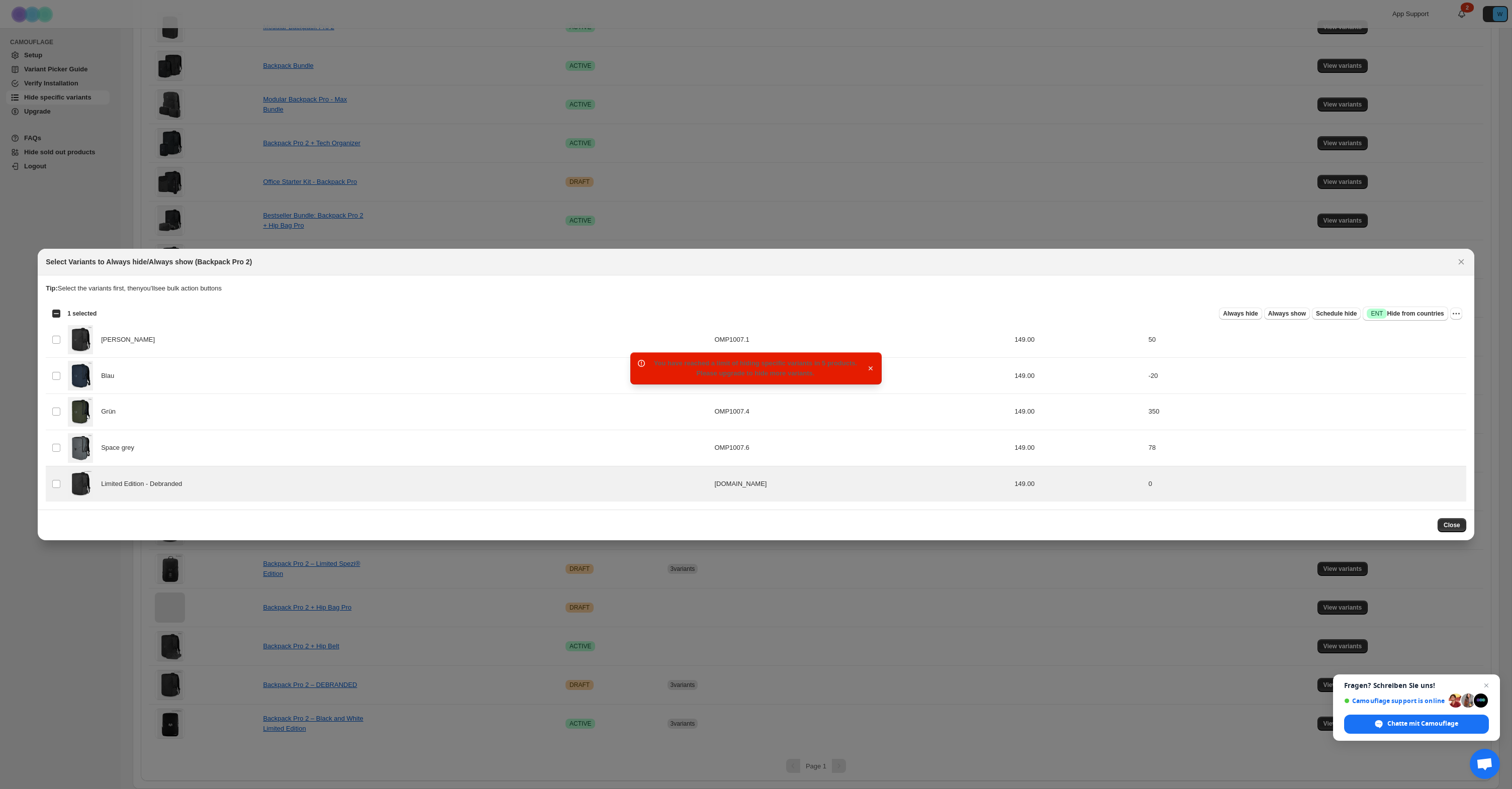
click at [871, 367] on icon "button" at bounding box center [870, 368] width 4 height 4
click at [1335, 313] on span "Schedule hide" at bounding box center [1336, 314] width 41 height 8
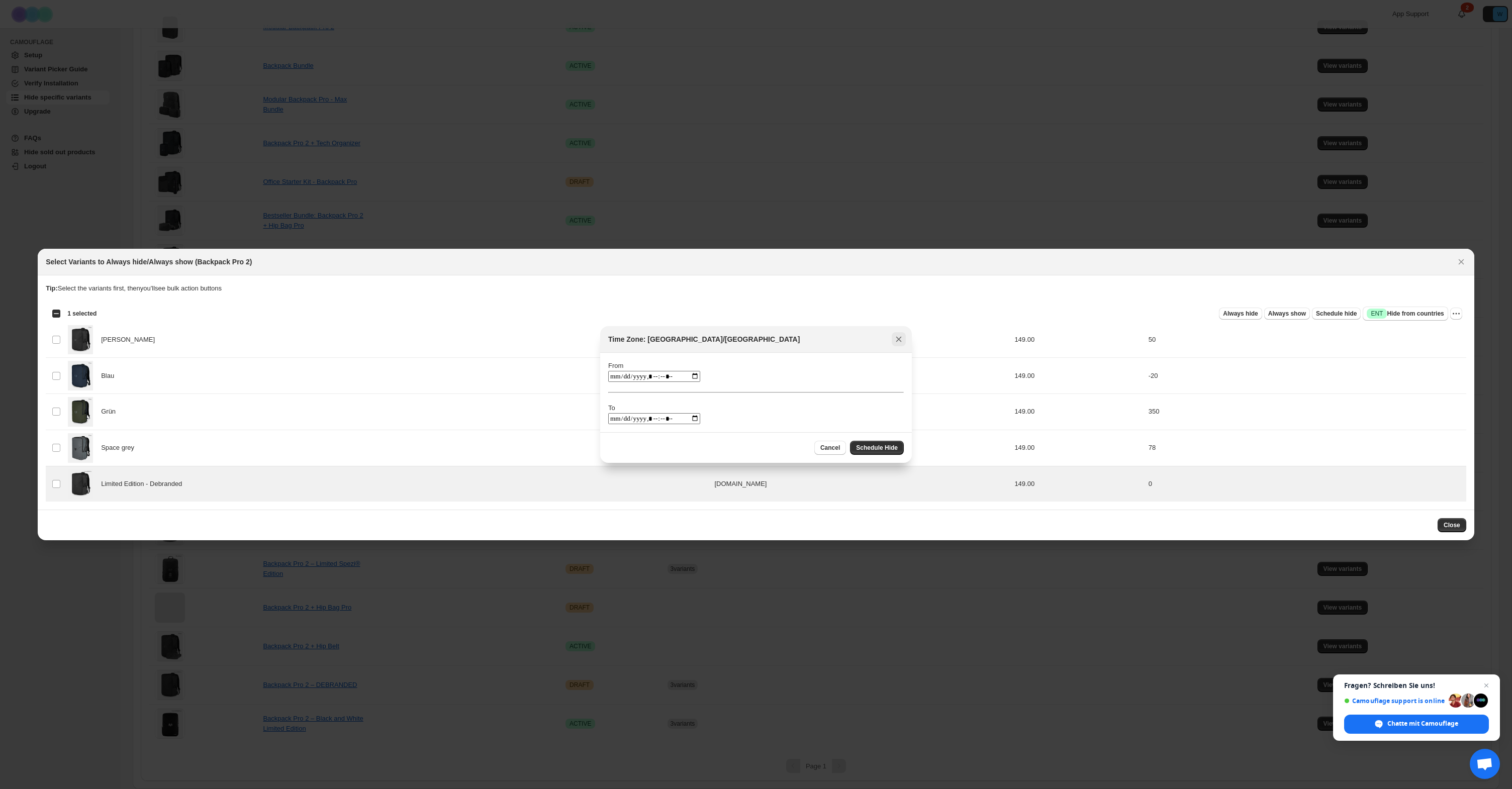
click at [899, 343] on icon "Close" at bounding box center [899, 338] width 10 height 10
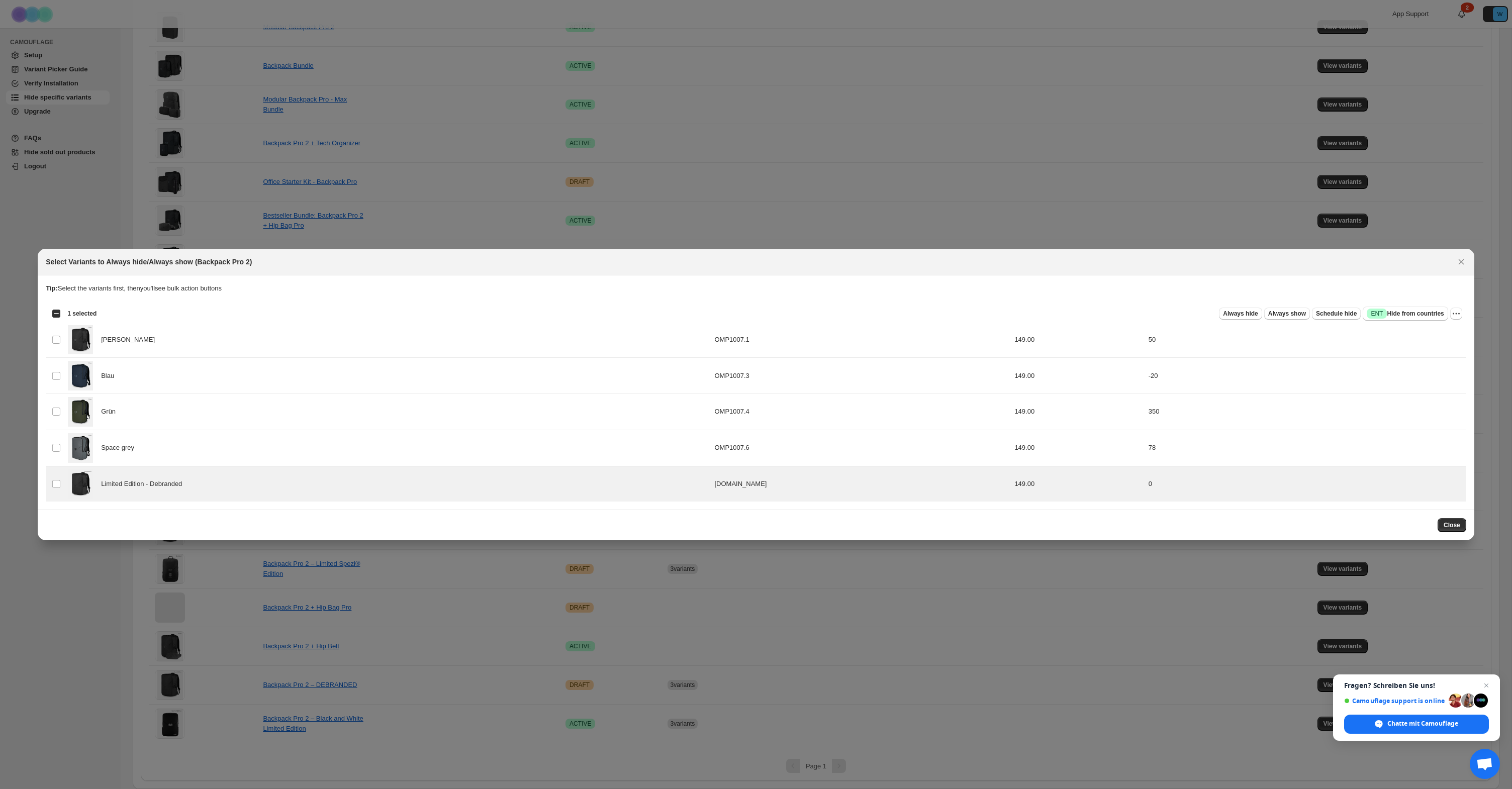
click at [1463, 313] on div "Select all 5 product variants 1 selected Always hide Always show Schedule hide …" at bounding box center [756, 313] width 1420 height 20
click at [1460, 314] on icon "More actions" at bounding box center [1456, 313] width 10 height 10
click at [1229, 312] on span "Always hide" at bounding box center [1240, 314] width 35 height 8
click at [867, 365] on icon "button" at bounding box center [870, 368] width 10 height 10
click at [1464, 260] on icon "Close" at bounding box center [1461, 262] width 10 height 10
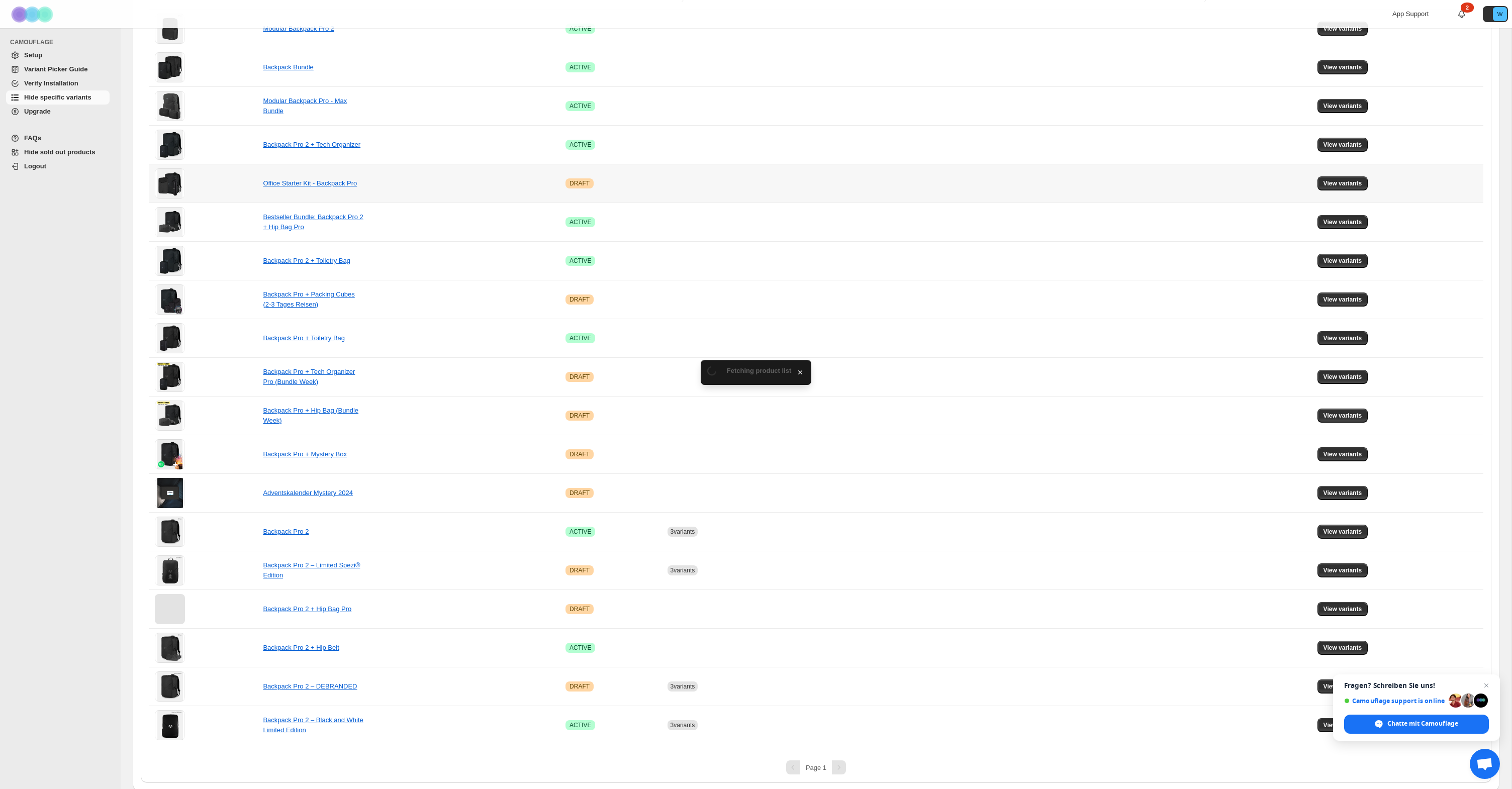
scroll to position [0, 0]
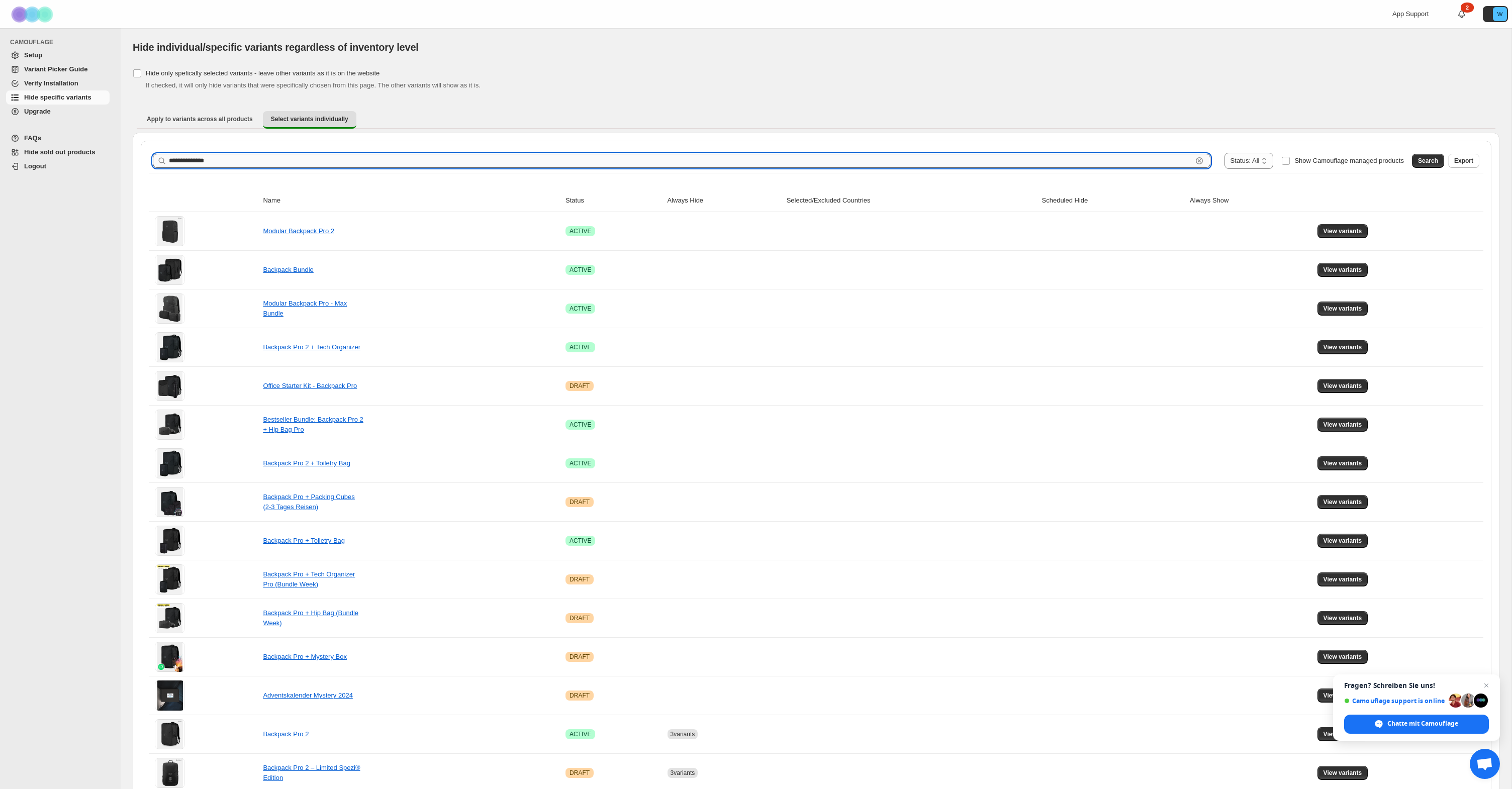
click at [227, 166] on input "**********" at bounding box center [681, 161] width 1024 height 14
click at [1434, 156] on button "Search" at bounding box center [1428, 161] width 32 height 14
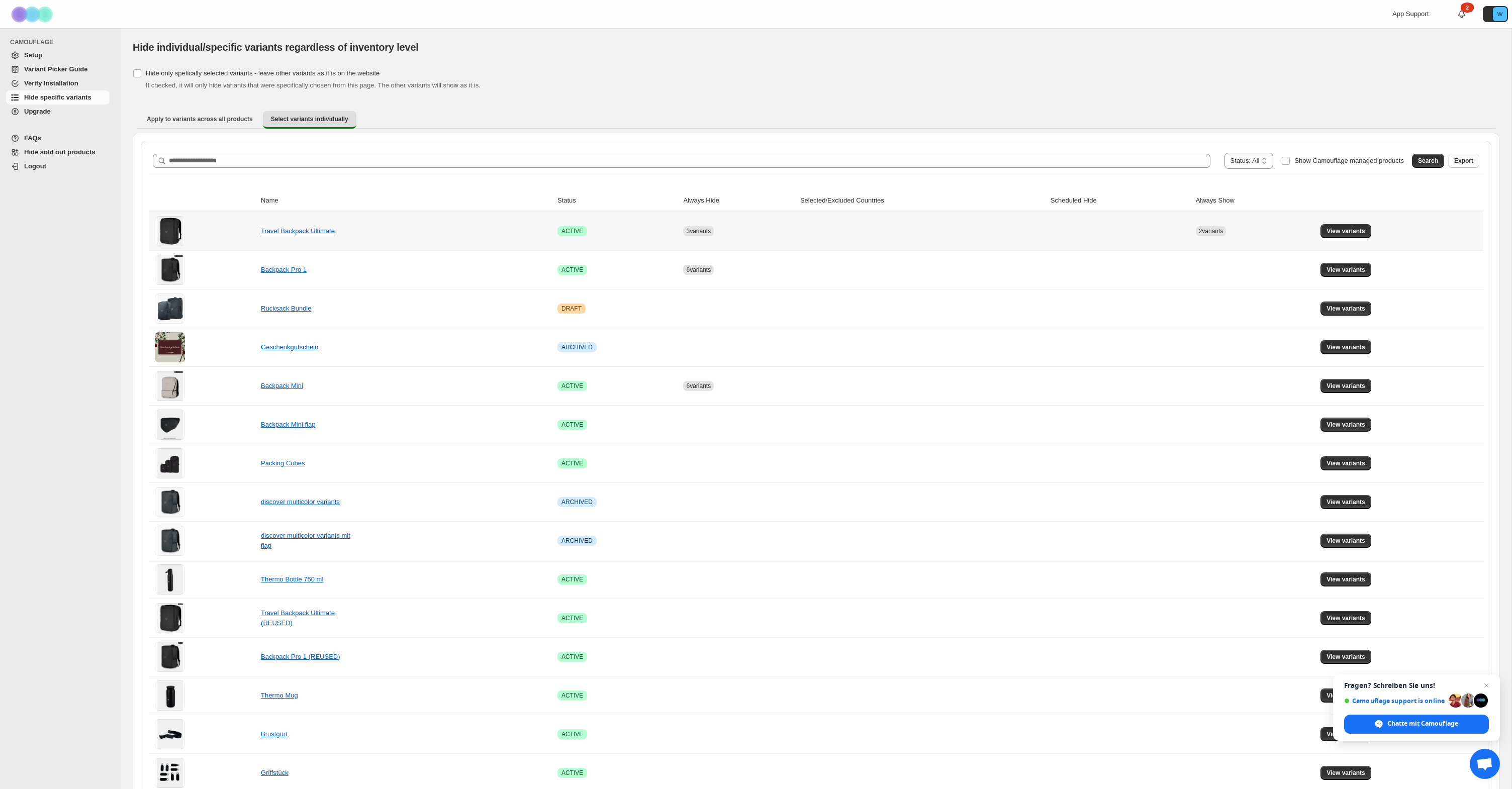
click at [698, 234] on span "3 variants" at bounding box center [698, 231] width 25 height 7
click at [1349, 232] on span "View variants" at bounding box center [1346, 231] width 39 height 8
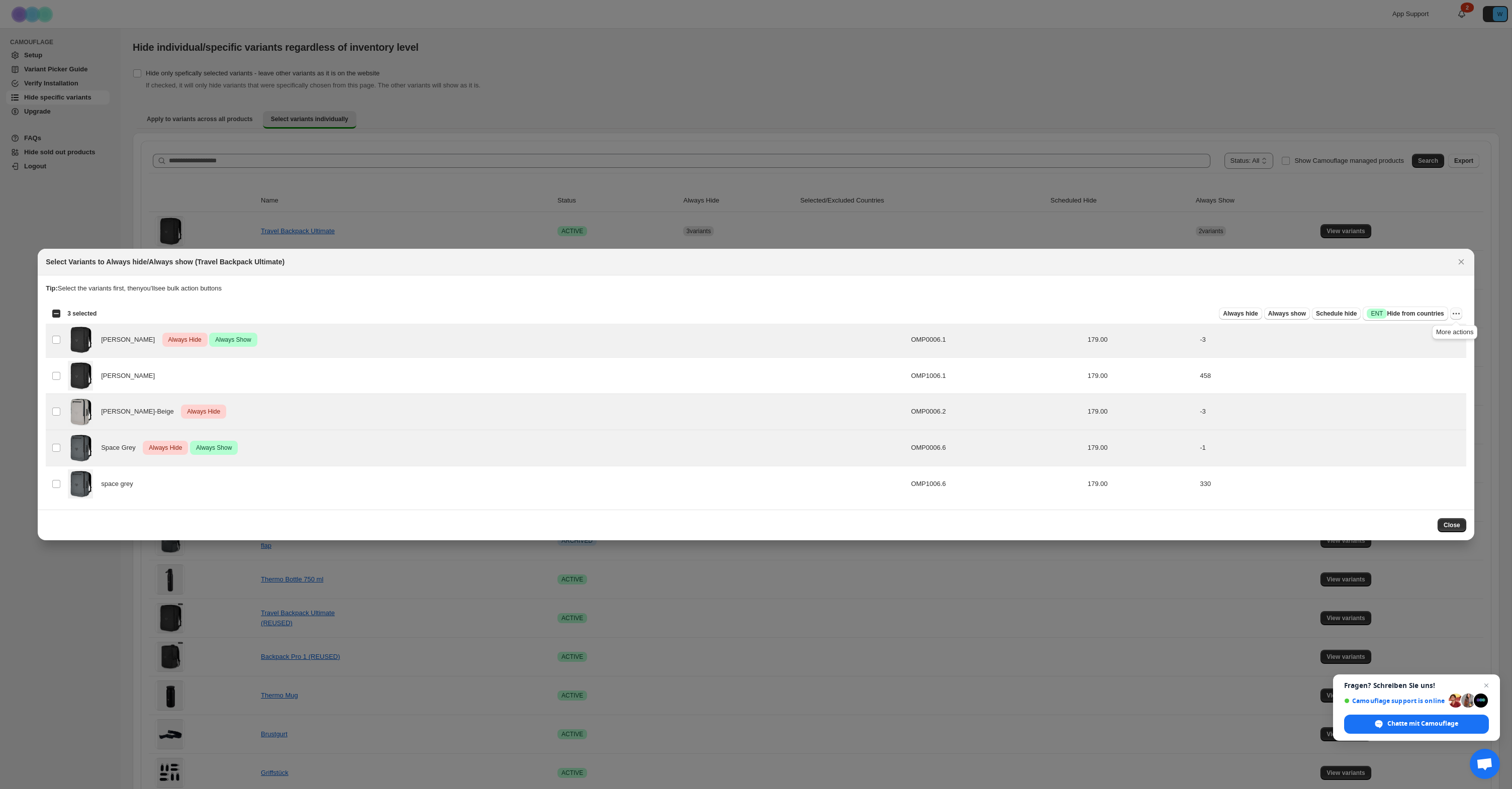
click at [1460, 313] on icon "More actions" at bounding box center [1456, 313] width 10 height 10
click at [1421, 353] on span "Undo always show" at bounding box center [1410, 350] width 54 height 8
click at [1457, 311] on icon "More actions" at bounding box center [1456, 313] width 10 height 10
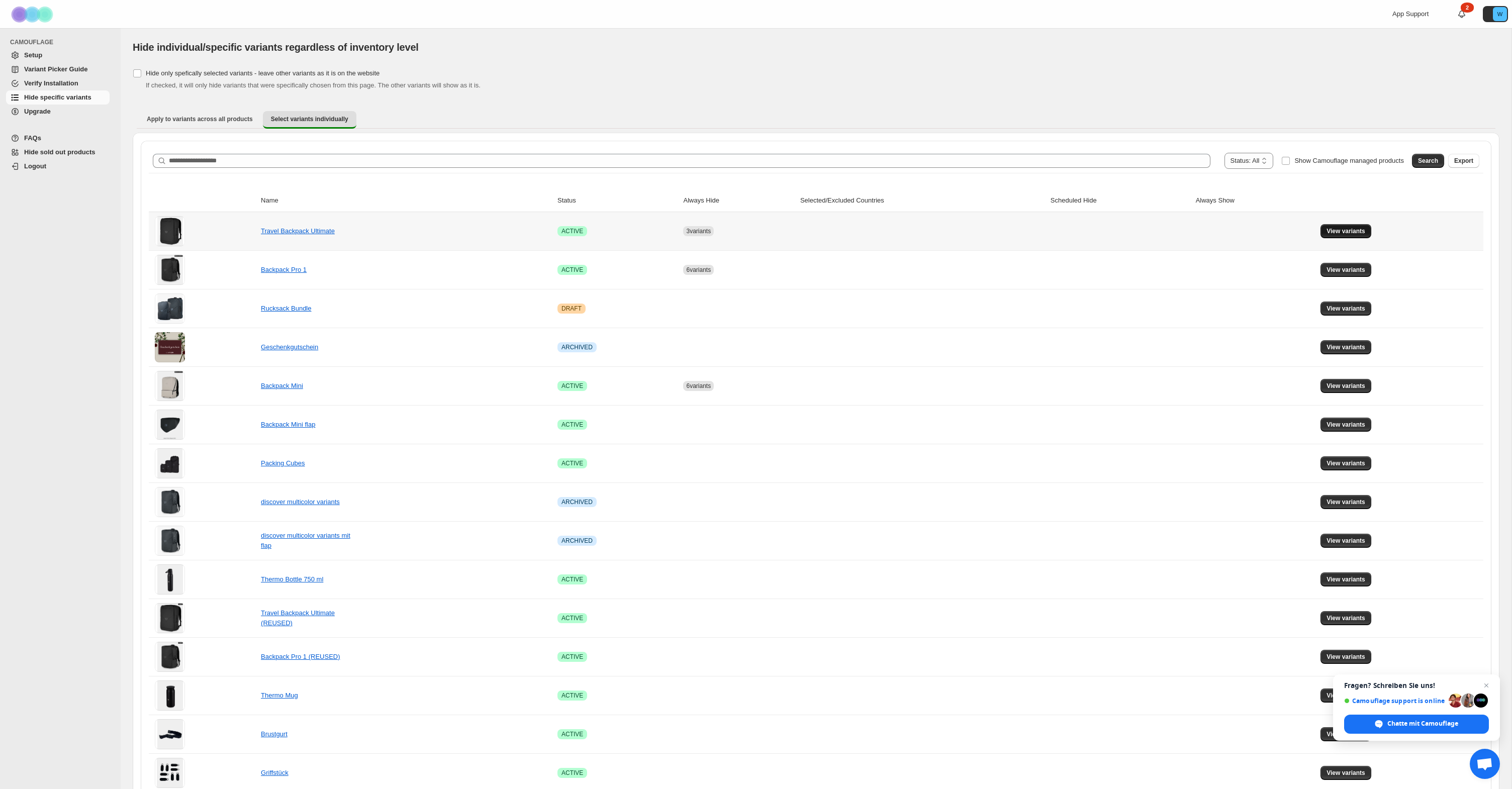
click at [1341, 233] on span "View variants" at bounding box center [1346, 231] width 39 height 8
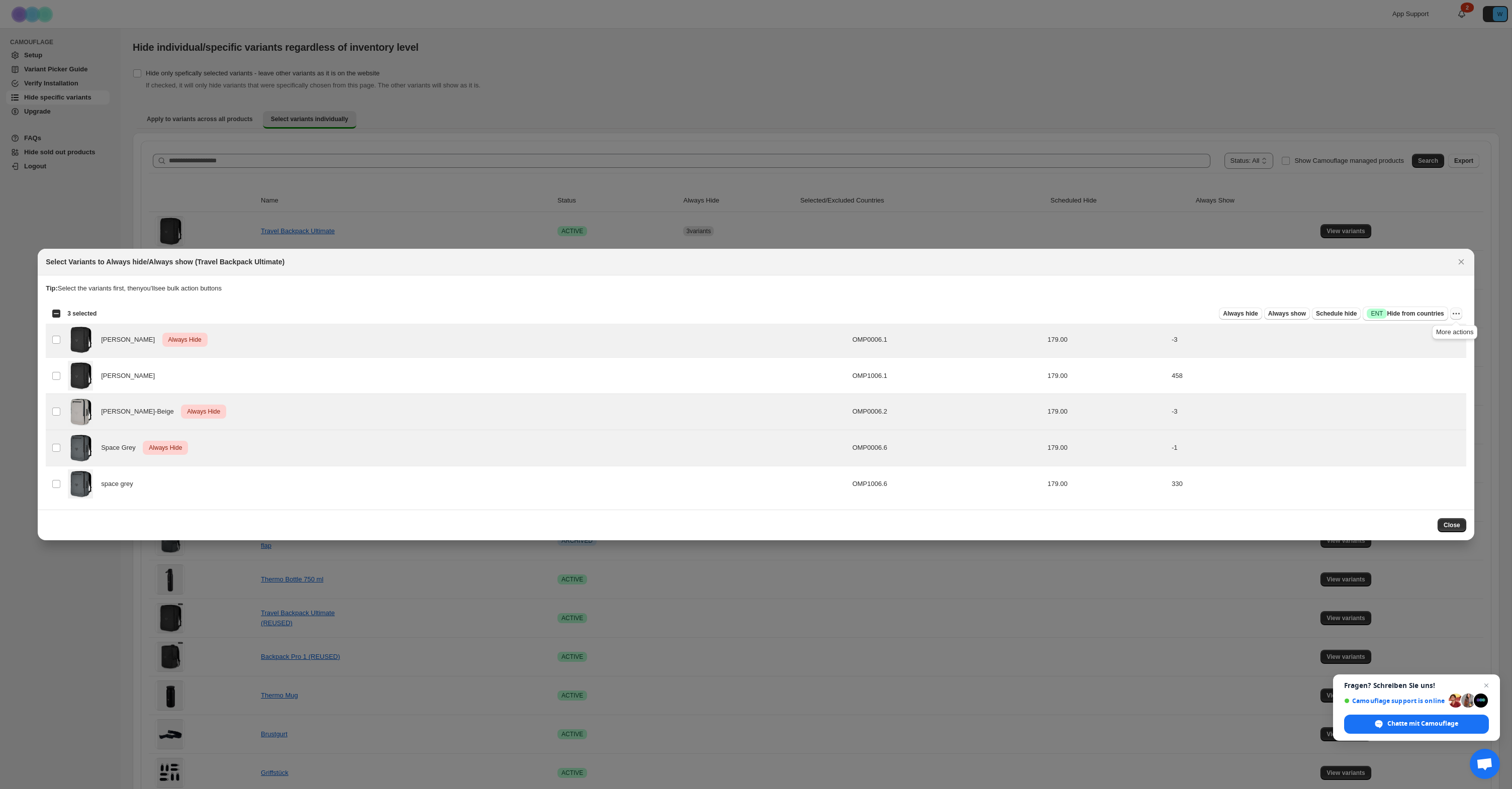
click at [1457, 314] on icon "More actions" at bounding box center [1456, 313] width 10 height 10
click at [1437, 333] on span "Undo always hide" at bounding box center [1420, 333] width 73 height 10
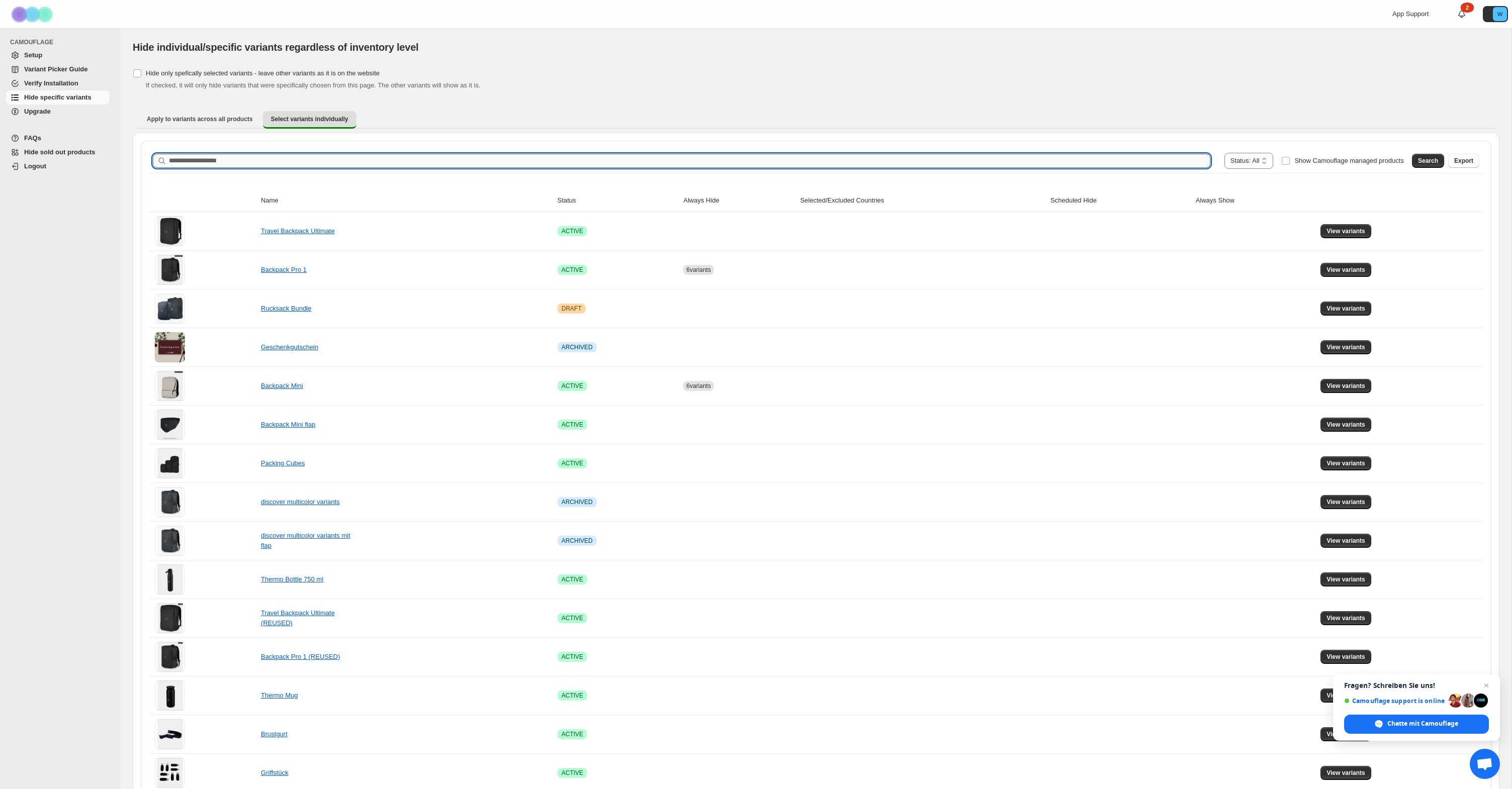
click at [291, 166] on input "Search product name" at bounding box center [690, 161] width 1041 height 14
type input "**********"
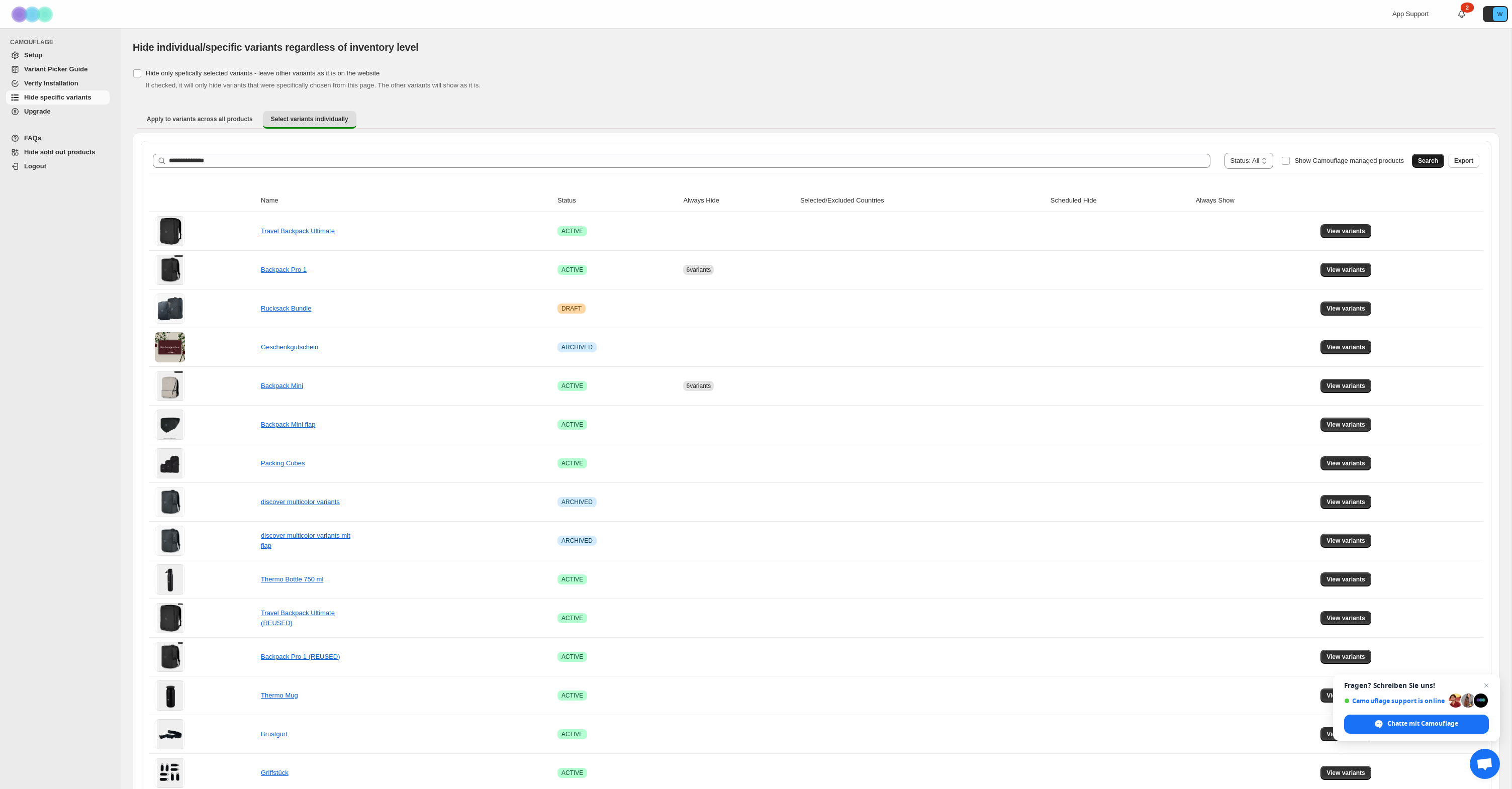
click at [1422, 158] on span "Search" at bounding box center [1428, 161] width 20 height 8
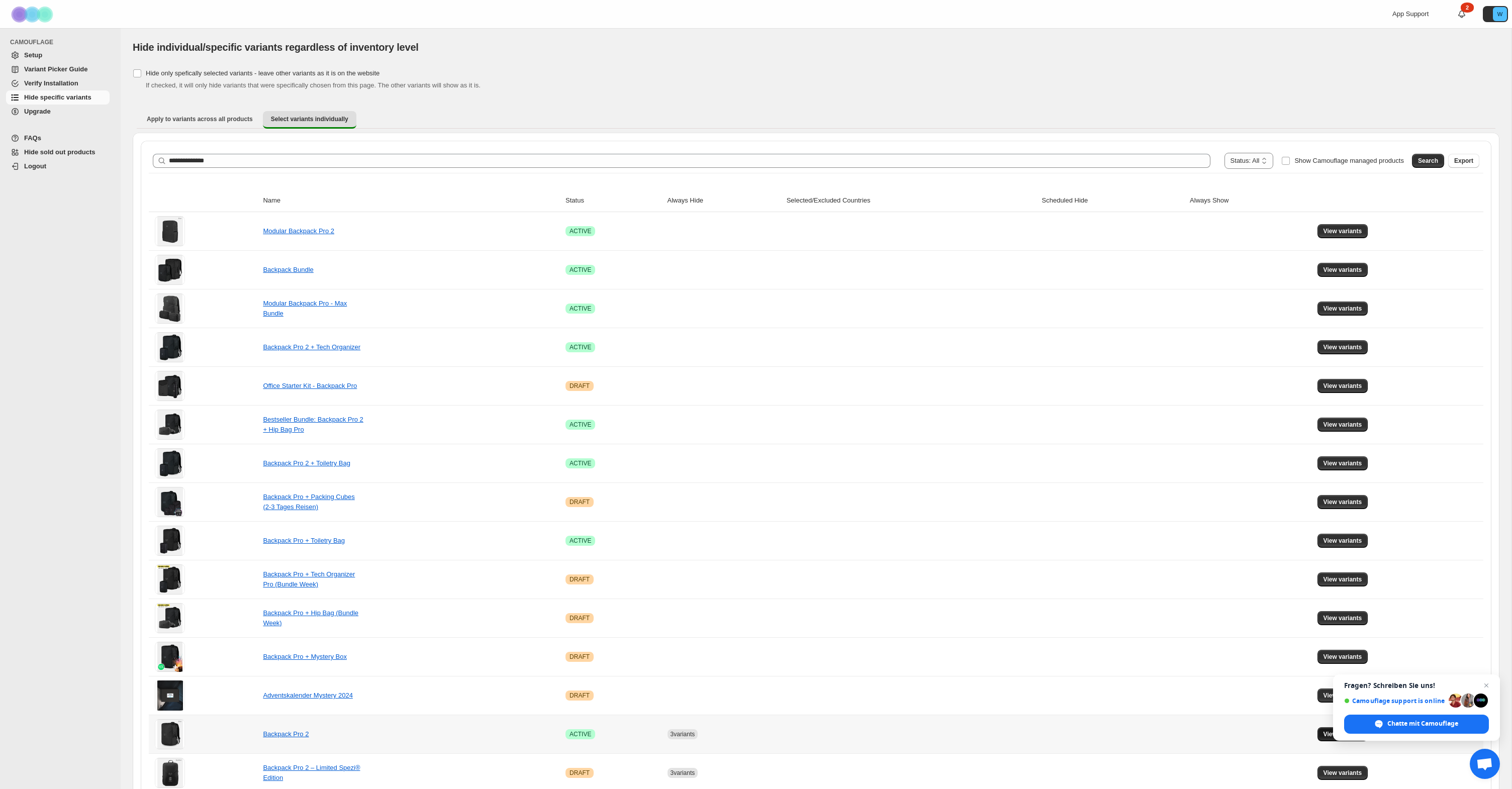
click at [1326, 734] on span "View variants" at bounding box center [1343, 734] width 39 height 8
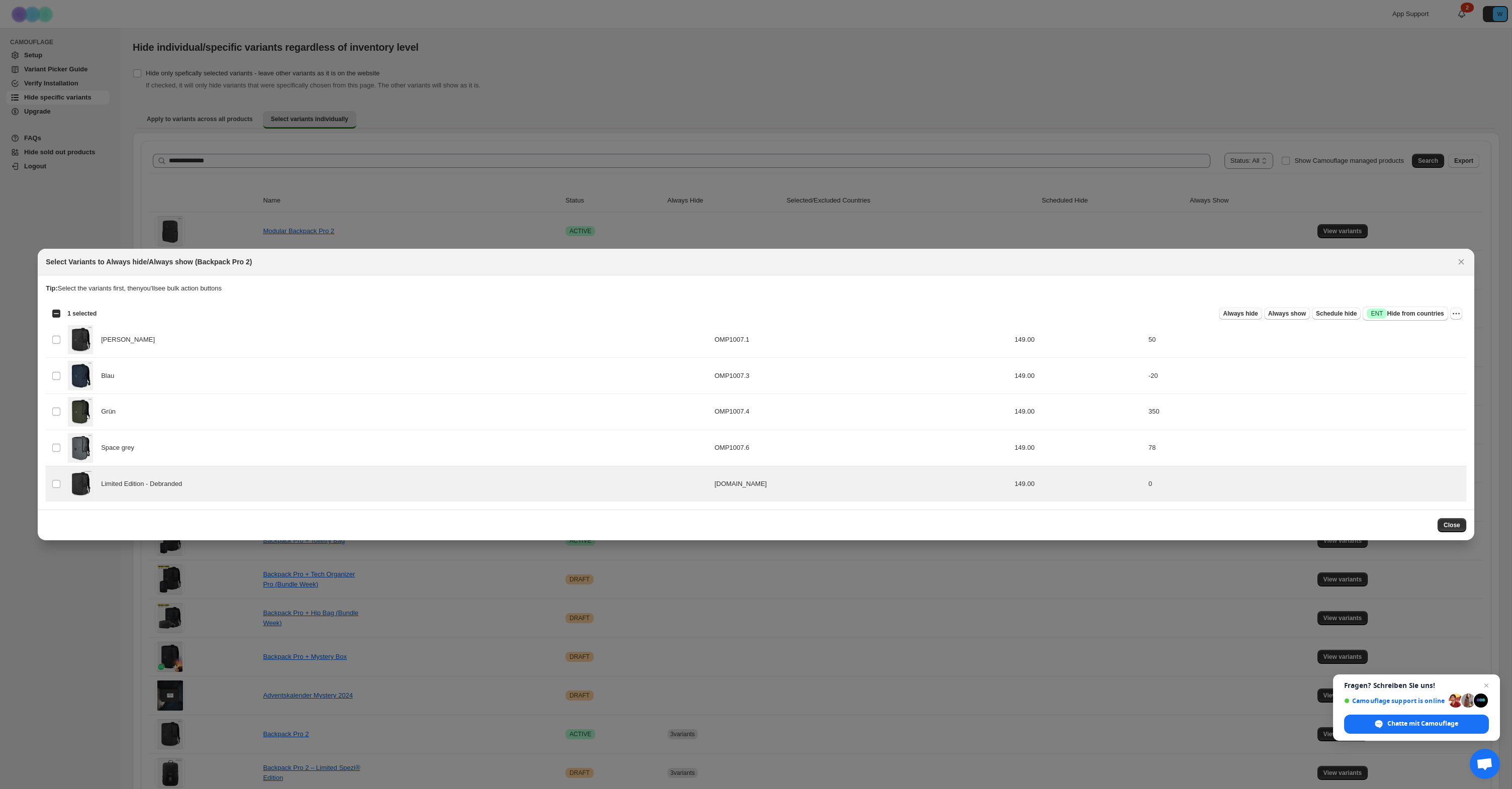
click at [1243, 314] on span "Always hide" at bounding box center [1240, 314] width 35 height 8
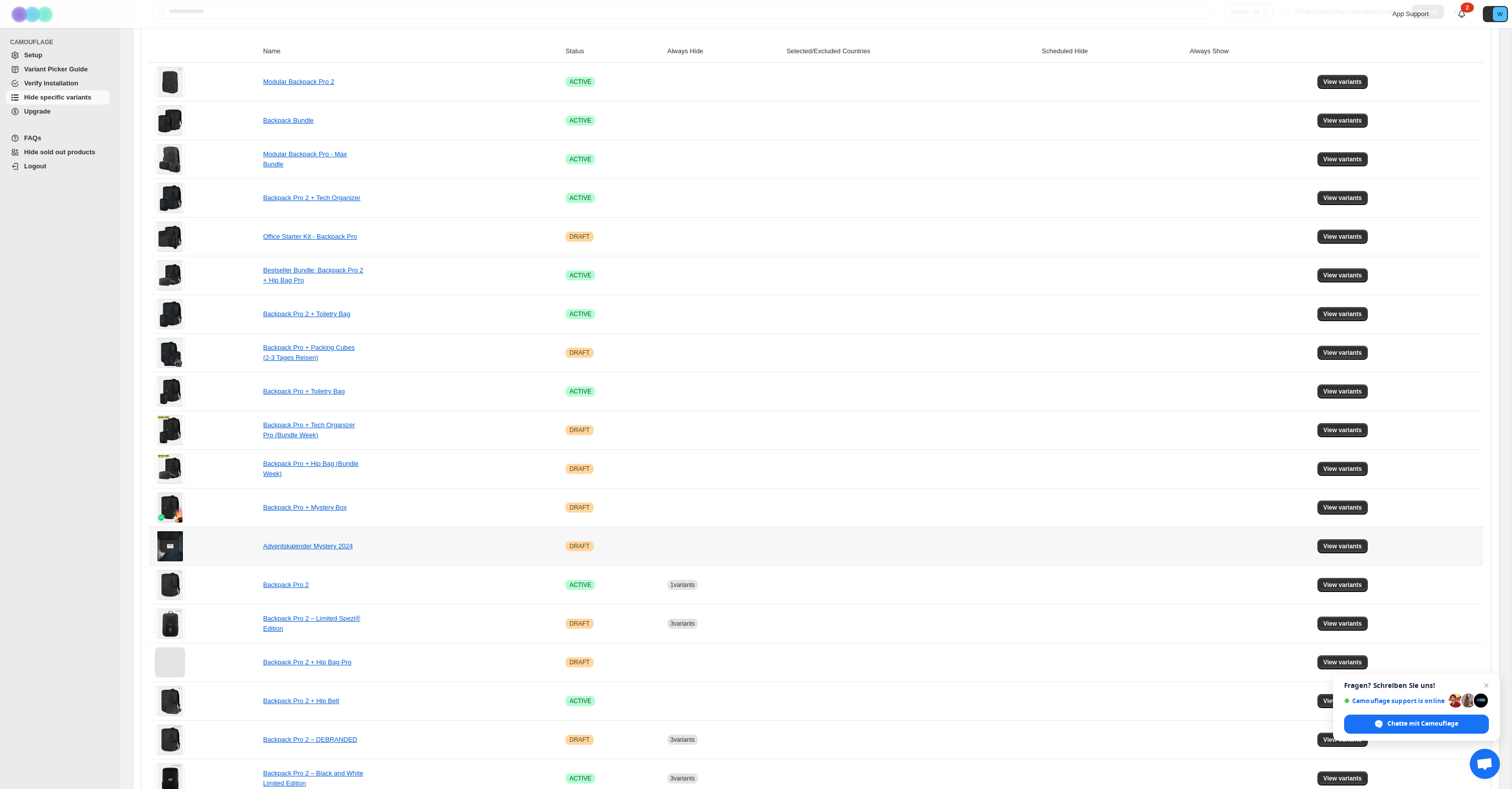
scroll to position [201, 0]
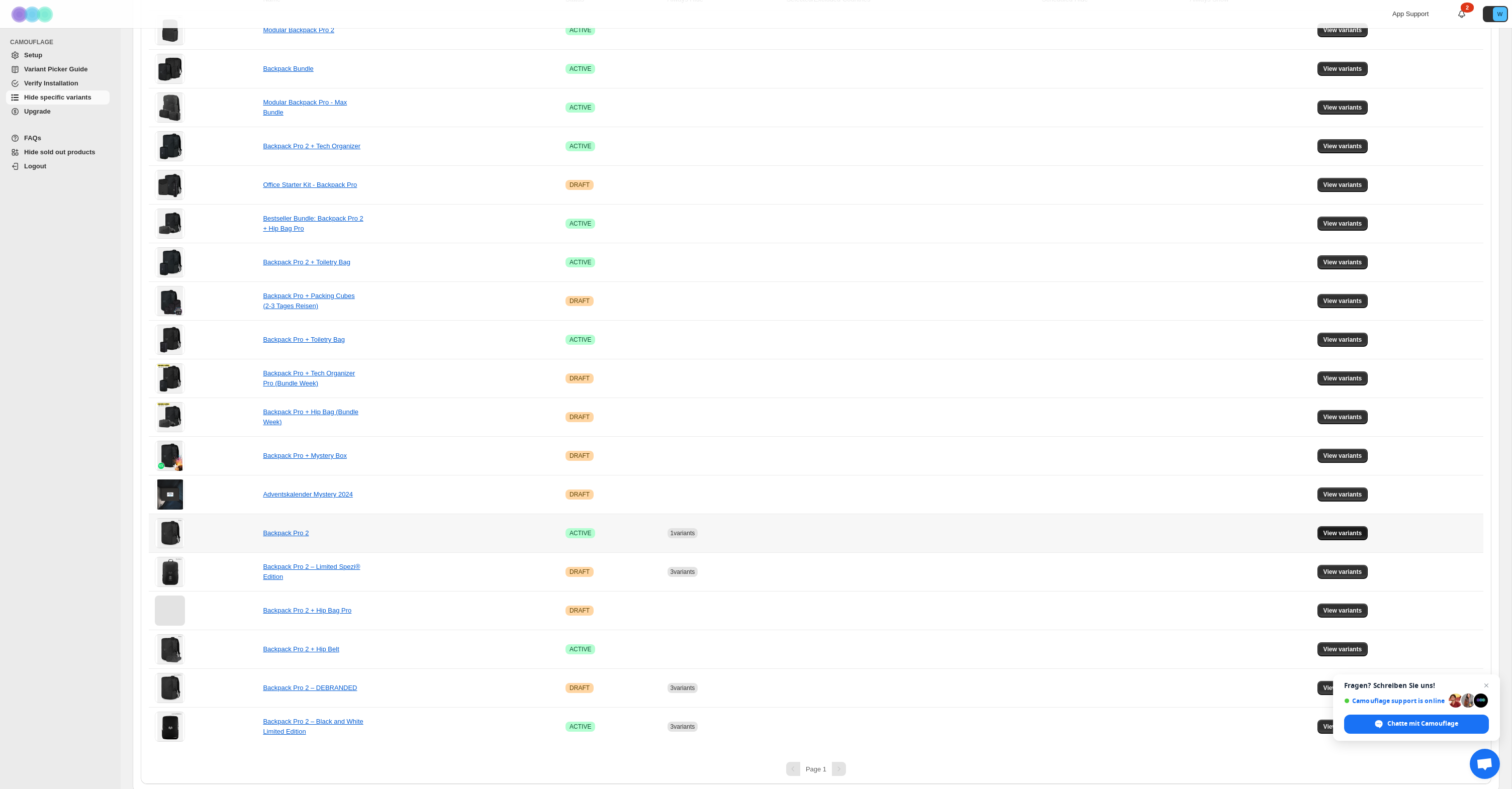
click at [1348, 538] on button "View variants" at bounding box center [1343, 533] width 50 height 14
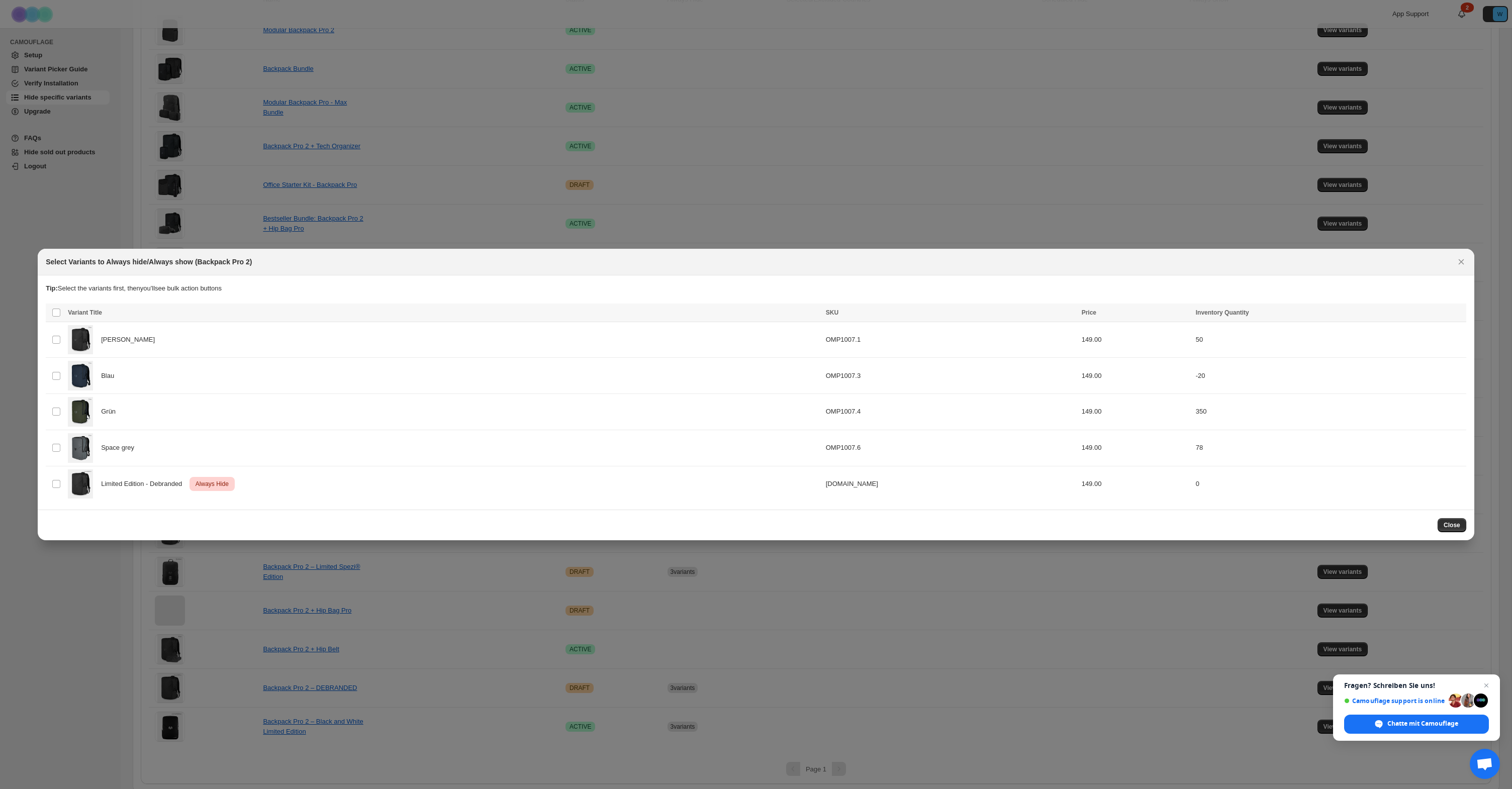
click at [1437, 526] on div "Close" at bounding box center [756, 525] width 1420 height 14
click at [1446, 526] on span "Close" at bounding box center [1452, 525] width 16 height 8
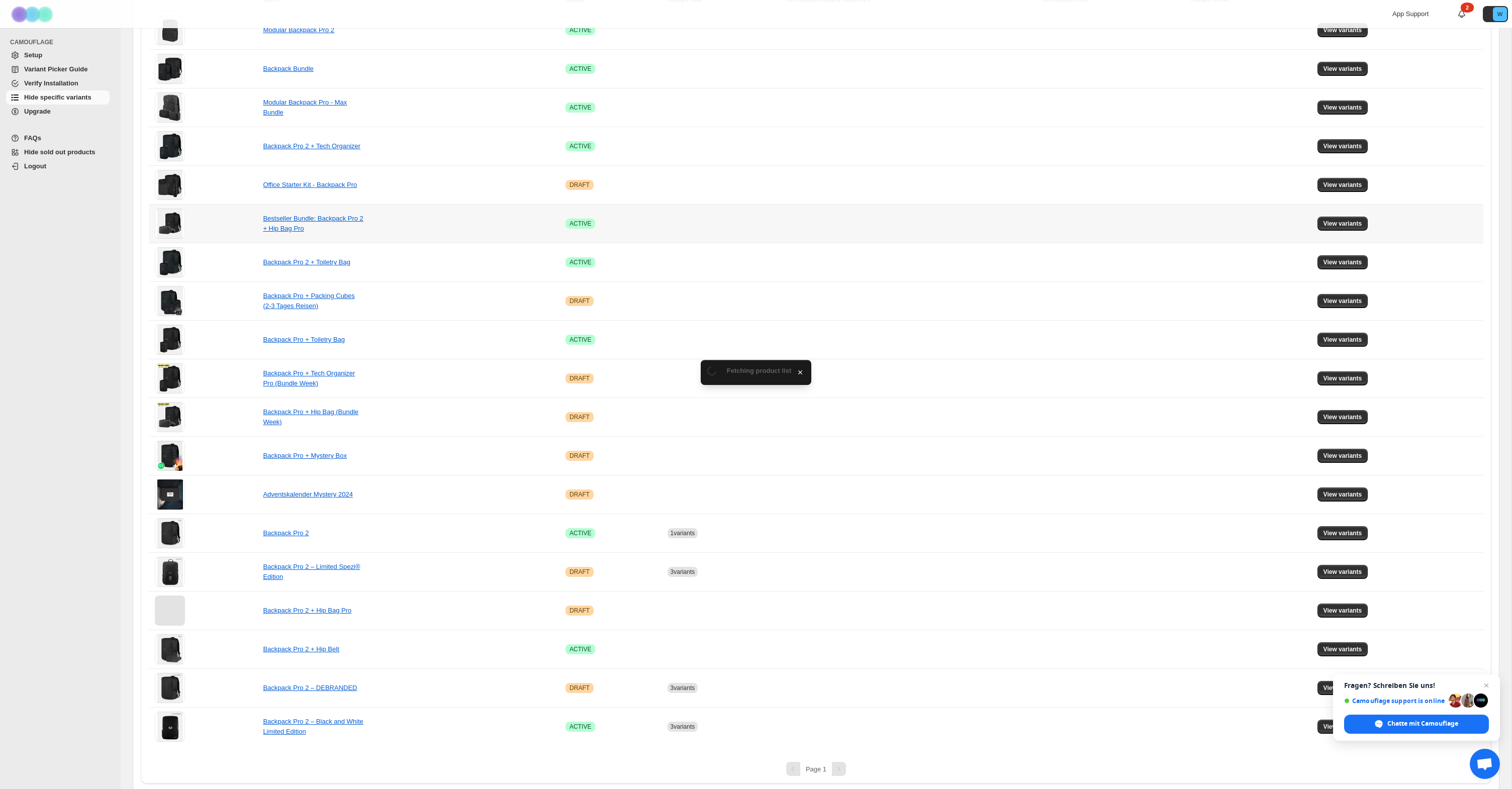
scroll to position [0, 0]
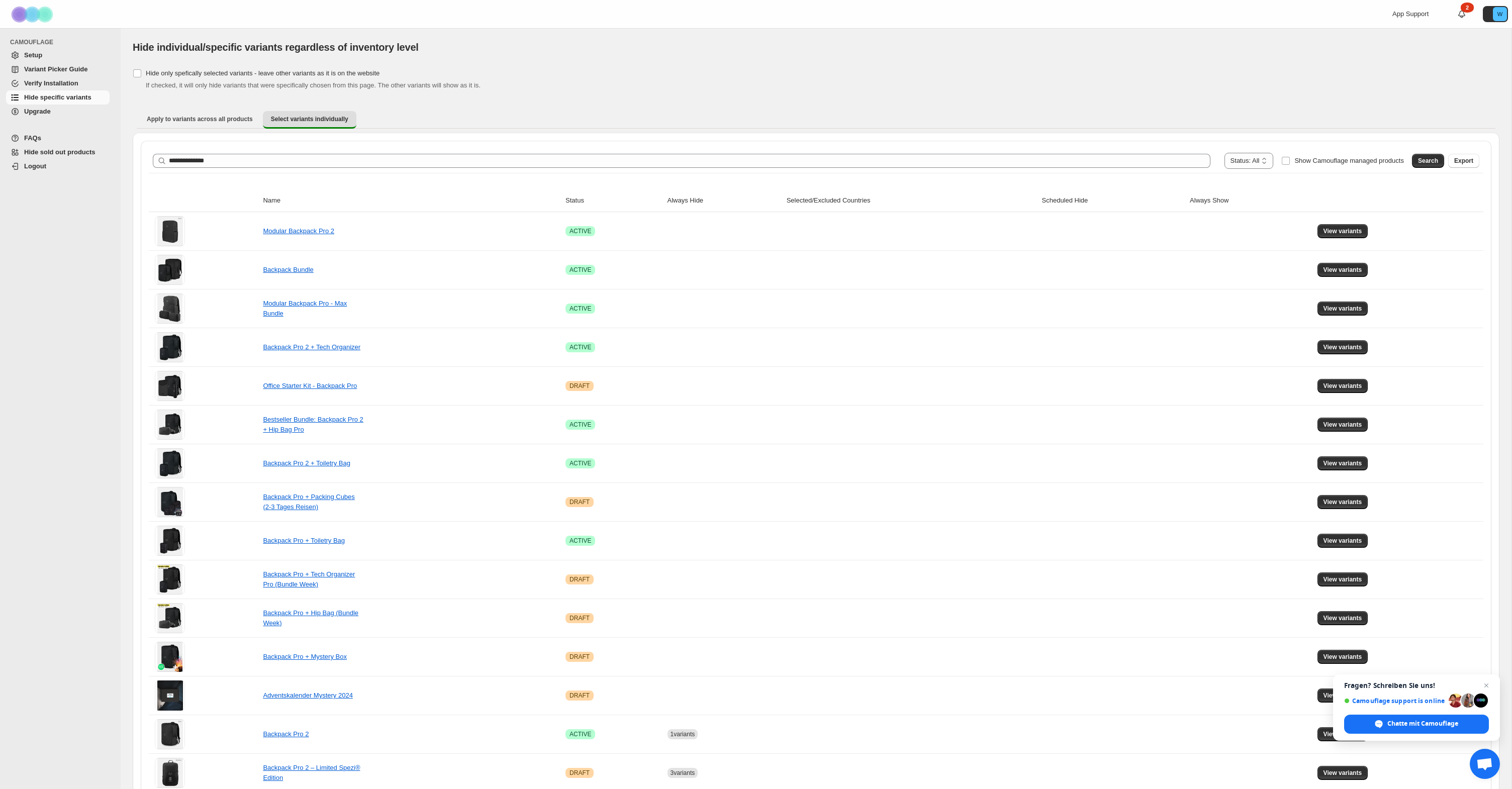
click at [48, 56] on span "Setup" at bounding box center [66, 55] width 83 height 10
